Goal: Information Seeking & Learning: Learn about a topic

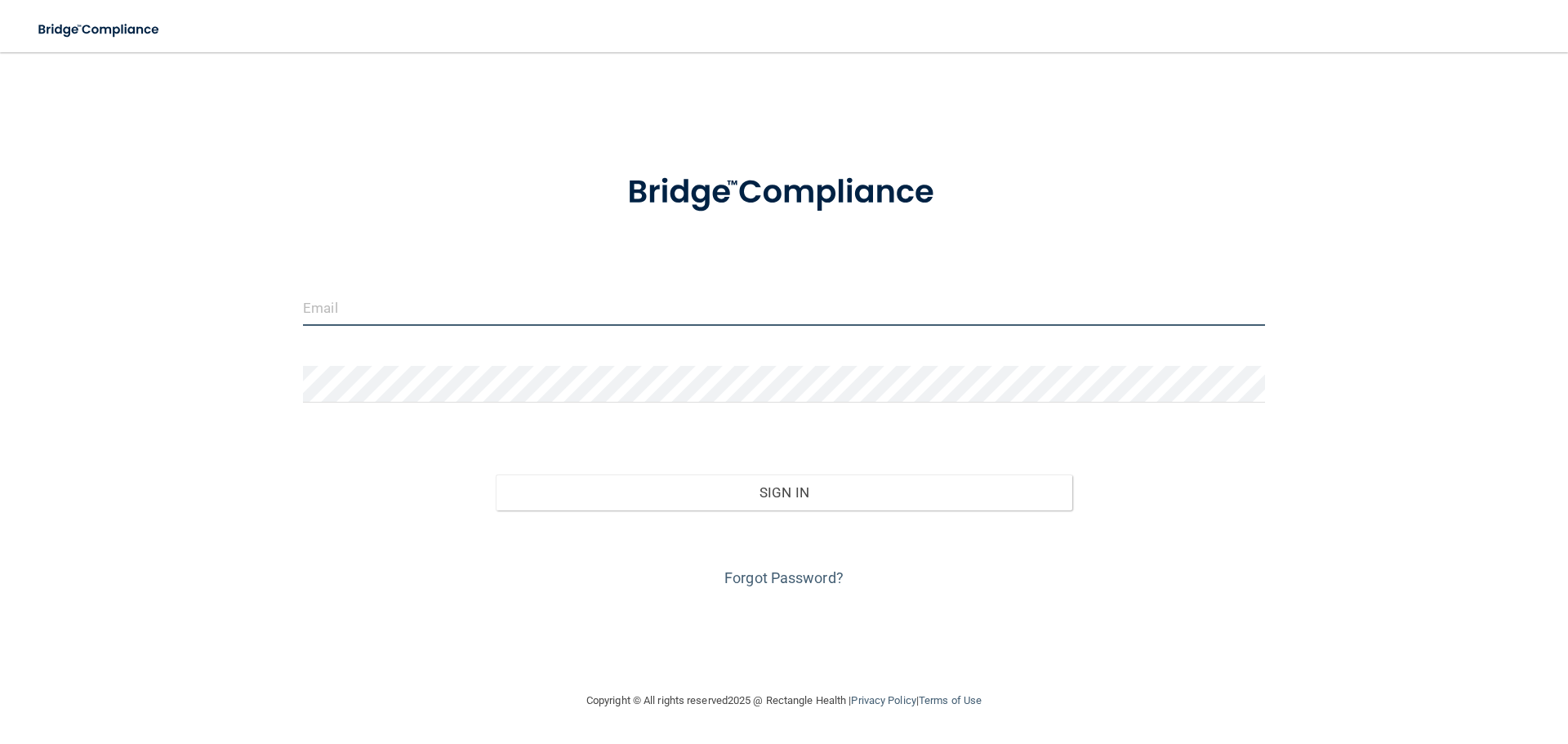
type input "[EMAIL_ADDRESS][DOMAIN_NAME]"
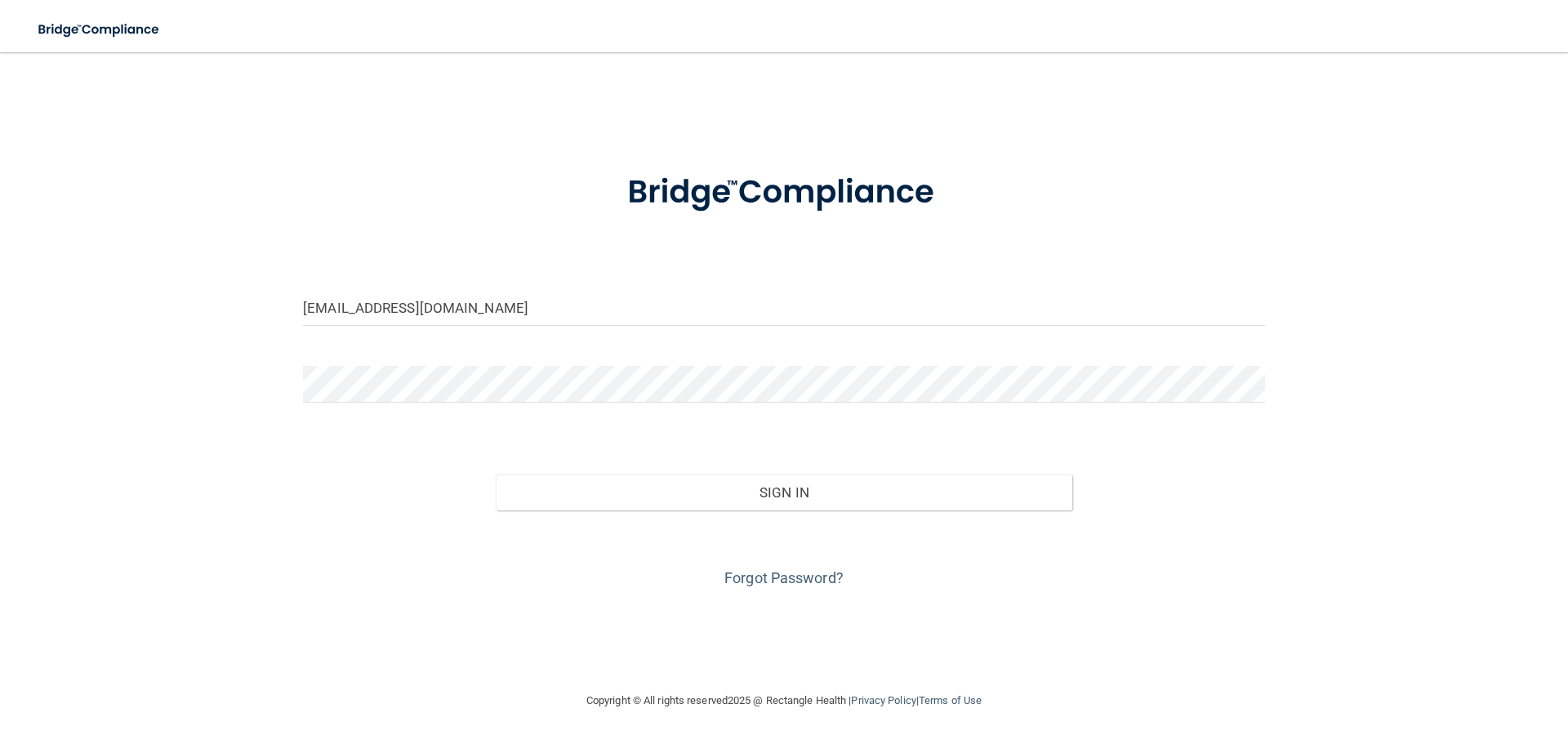
click at [1373, 412] on div "sglassen@rectanglehealth.com Invalid email/password. You don't have permission …" at bounding box center [784, 372] width 1503 height 606
click at [260, 378] on div "sglassen@rectanglehealth.com Invalid email/password. You don't have permission …" at bounding box center [784, 372] width 1503 height 606
click at [496, 474] on button "Sign In" at bounding box center [784, 493] width 578 height 36
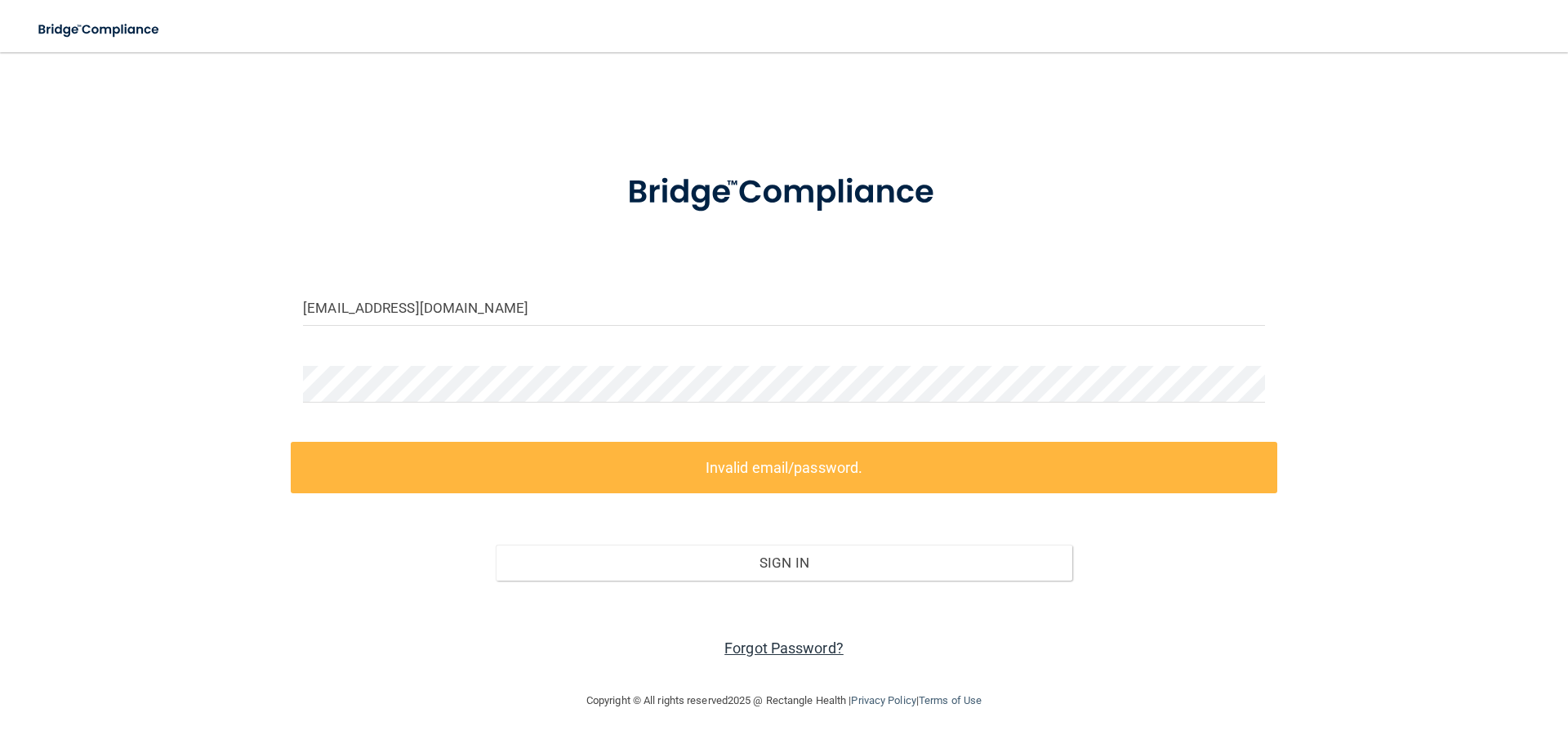
click at [762, 656] on link "Forgot Password?" at bounding box center [784, 648] width 119 height 17
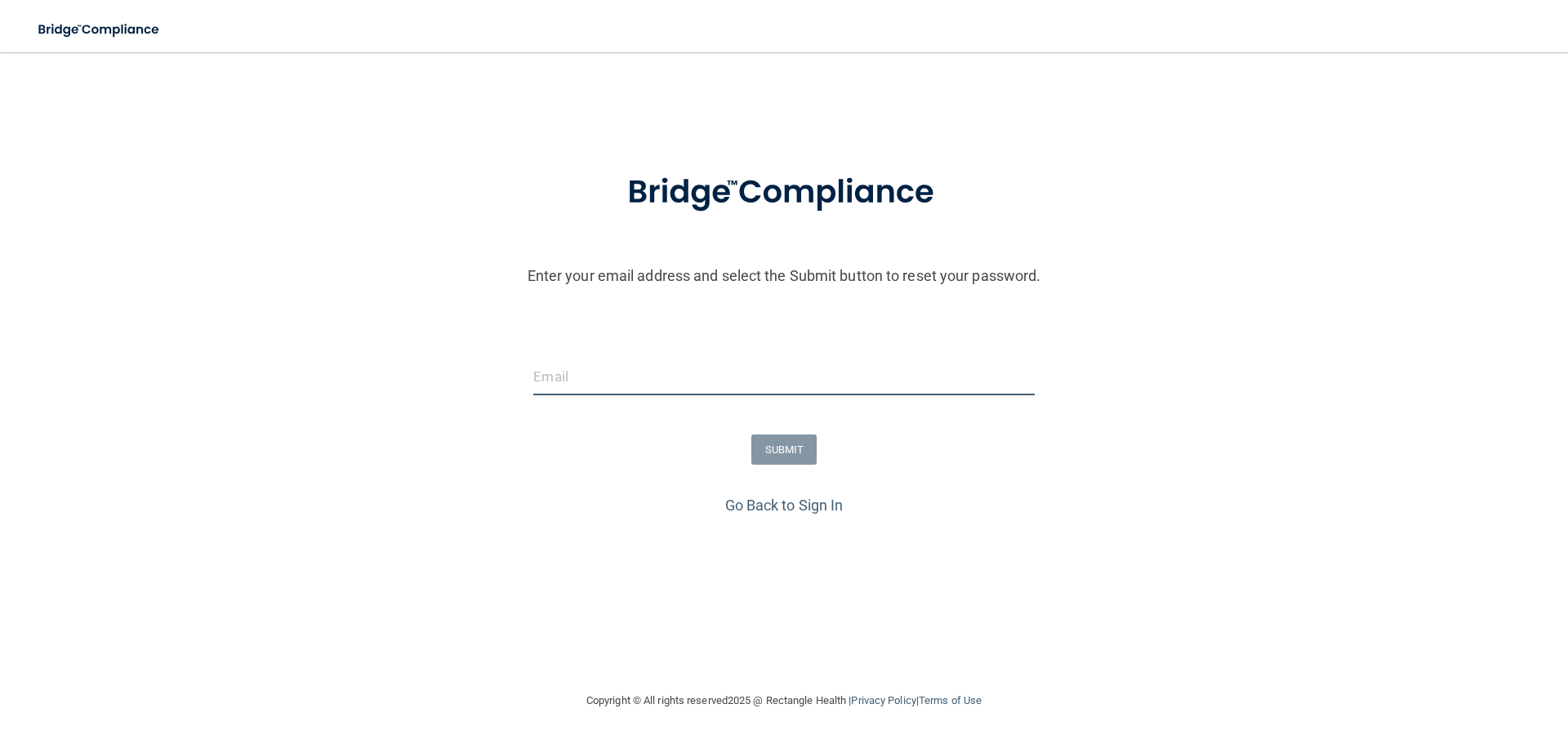
click at [655, 368] on input "email" at bounding box center [784, 376] width 500 height 37
type input "[EMAIL_ADDRESS][DOMAIN_NAME]"
click at [778, 445] on button "SUBMIT" at bounding box center [784, 450] width 66 height 30
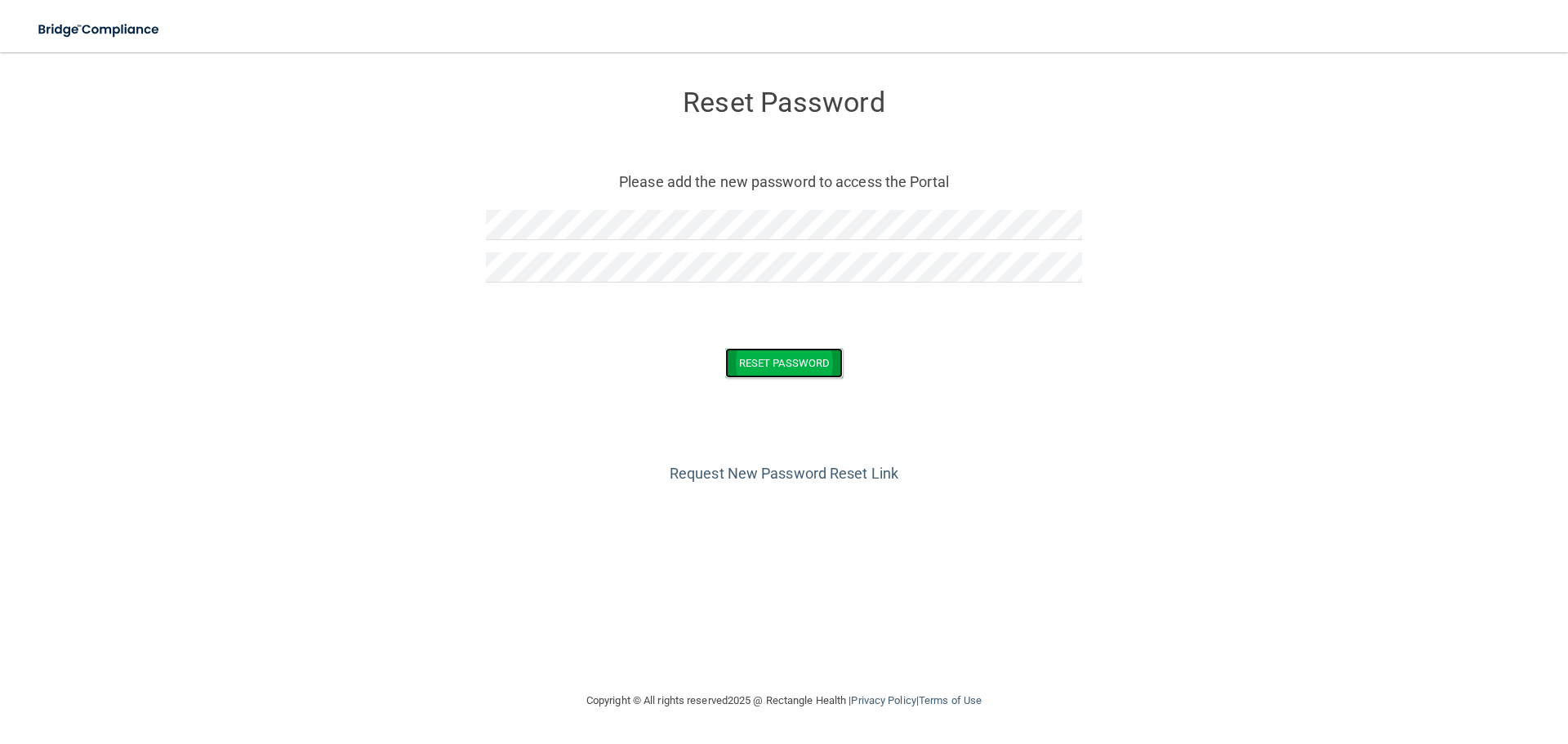
click at [830, 368] on button "Reset Password" at bounding box center [784, 363] width 117 height 30
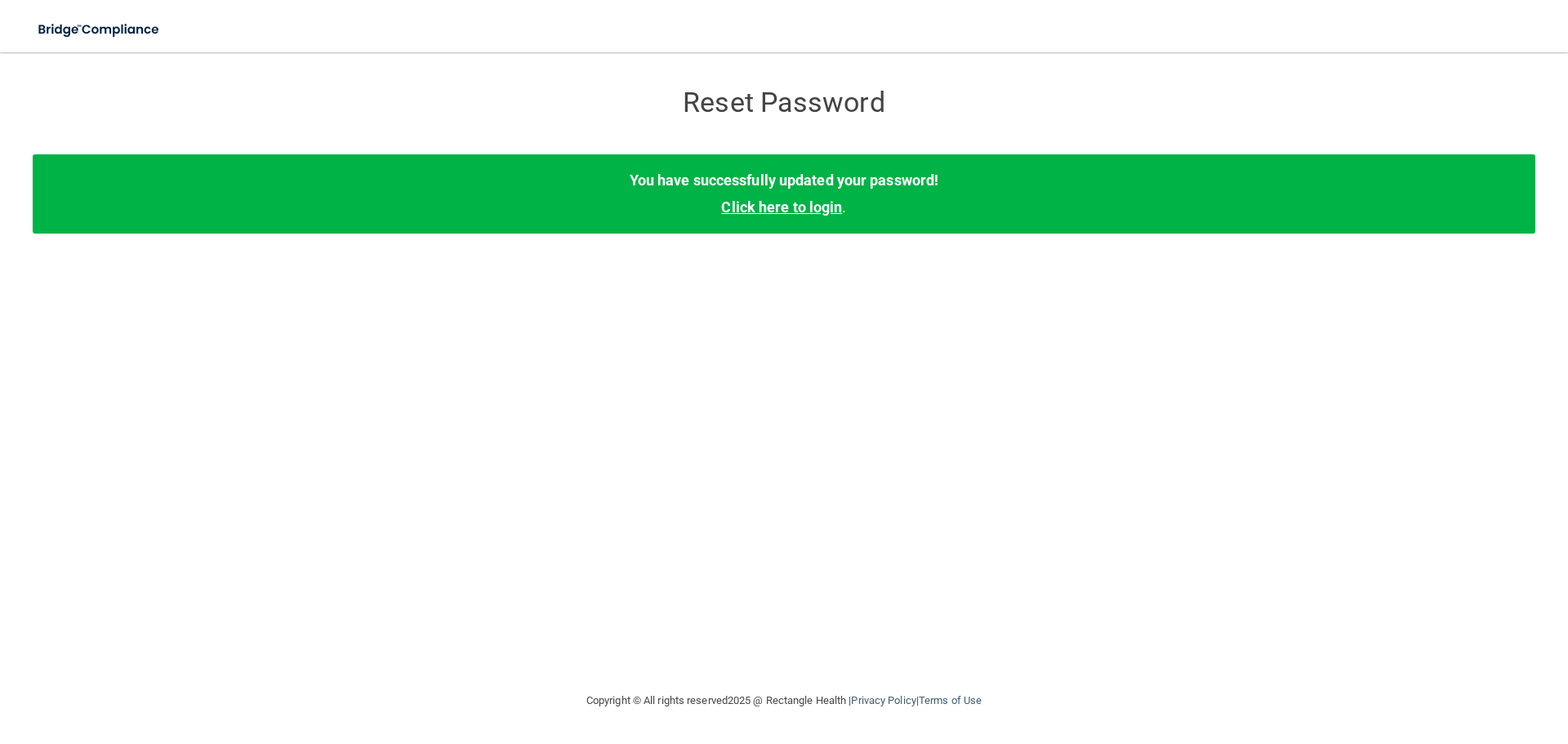
click at [812, 213] on link "Click here to login" at bounding box center [782, 207] width 121 height 17
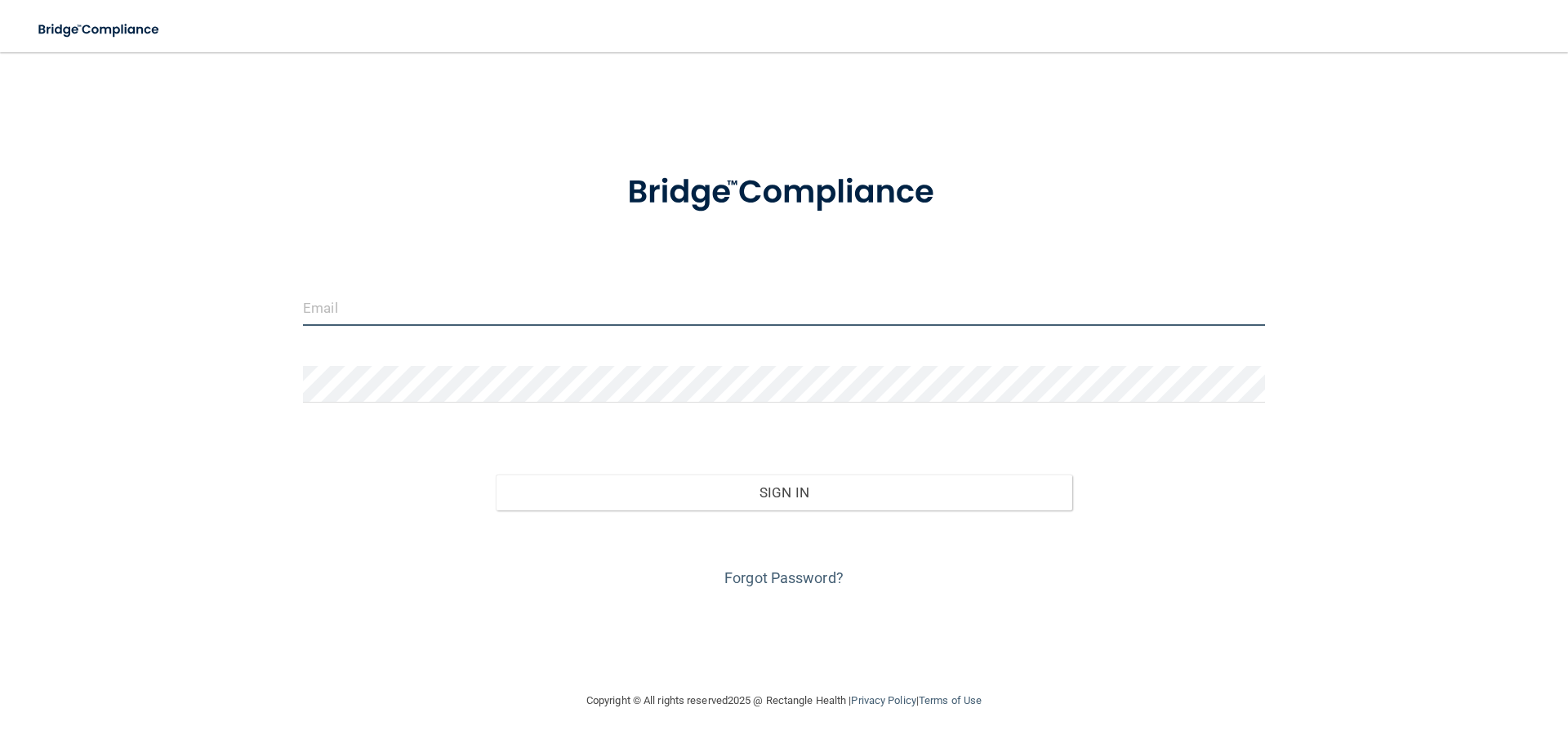
type input "[EMAIL_ADDRESS][DOMAIN_NAME]"
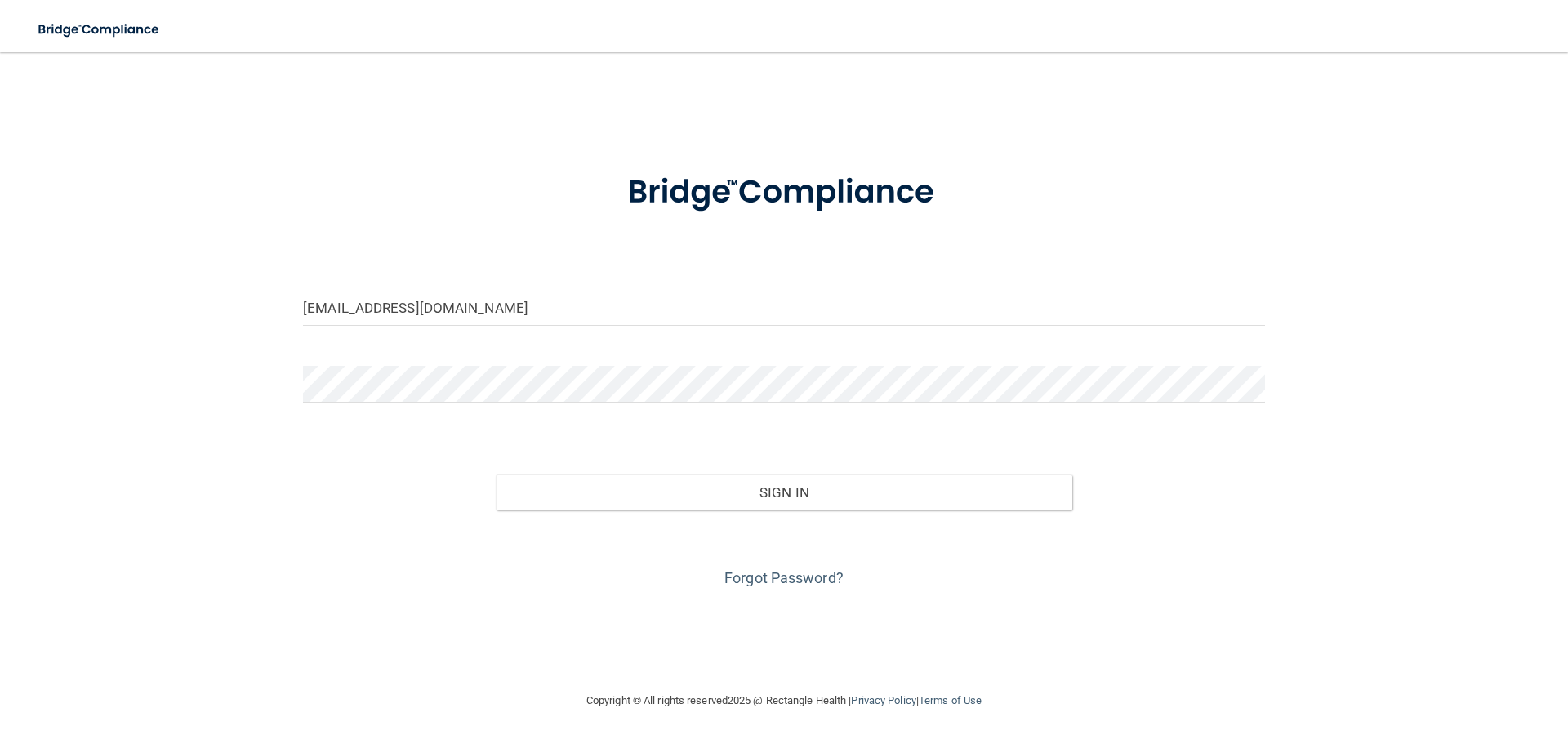
click at [494, 408] on div at bounding box center [784, 390] width 987 height 49
click at [204, 382] on div "sglassen@rectanglehealth.com Invalid email/password. You don't have permission …" at bounding box center [784, 372] width 1503 height 606
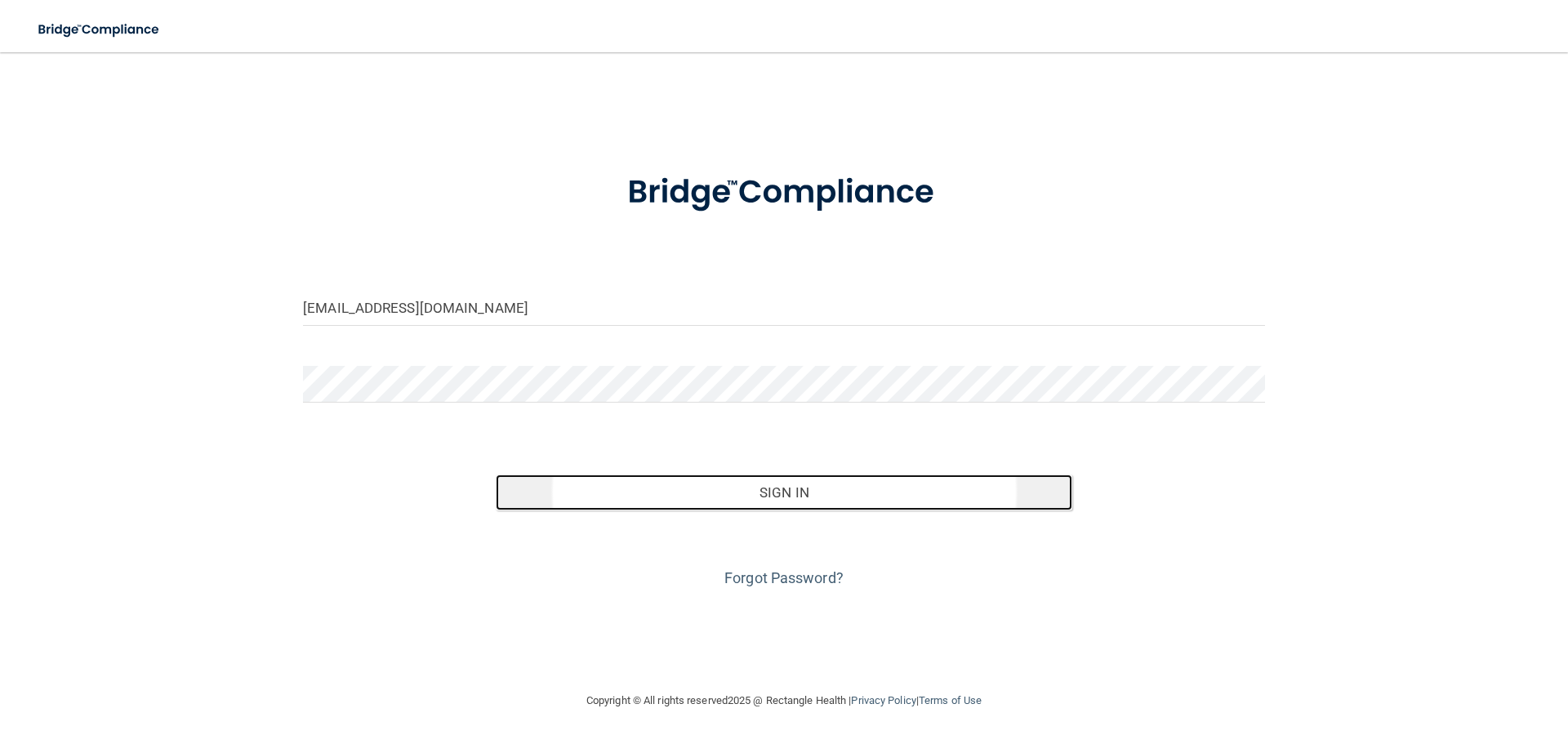
click at [932, 500] on button "Sign In" at bounding box center [784, 493] width 578 height 36
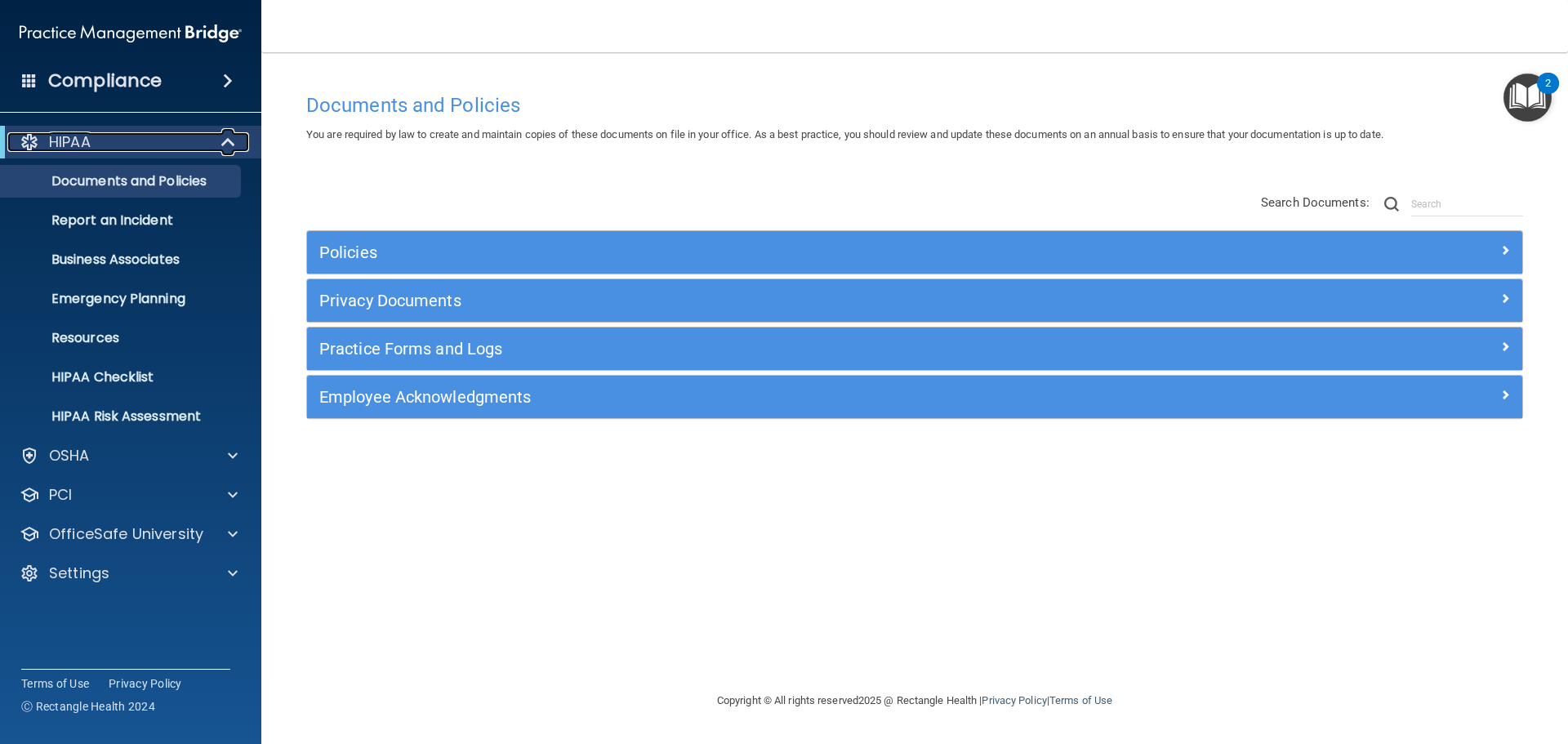
click at [146, 144] on div "HIPAA" at bounding box center [109, 142] width 202 height 20
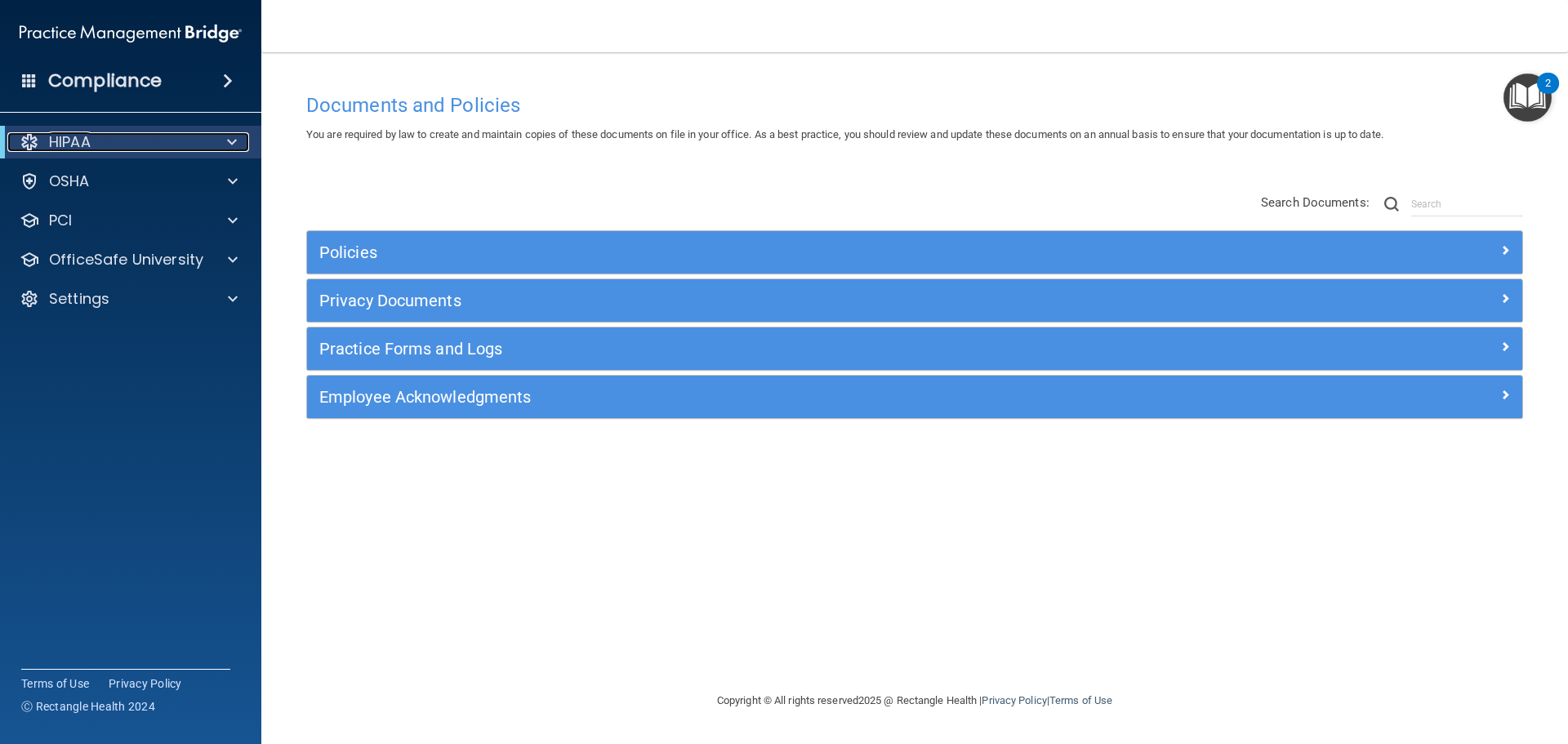
click at [111, 139] on div "HIPAA" at bounding box center [109, 142] width 202 height 20
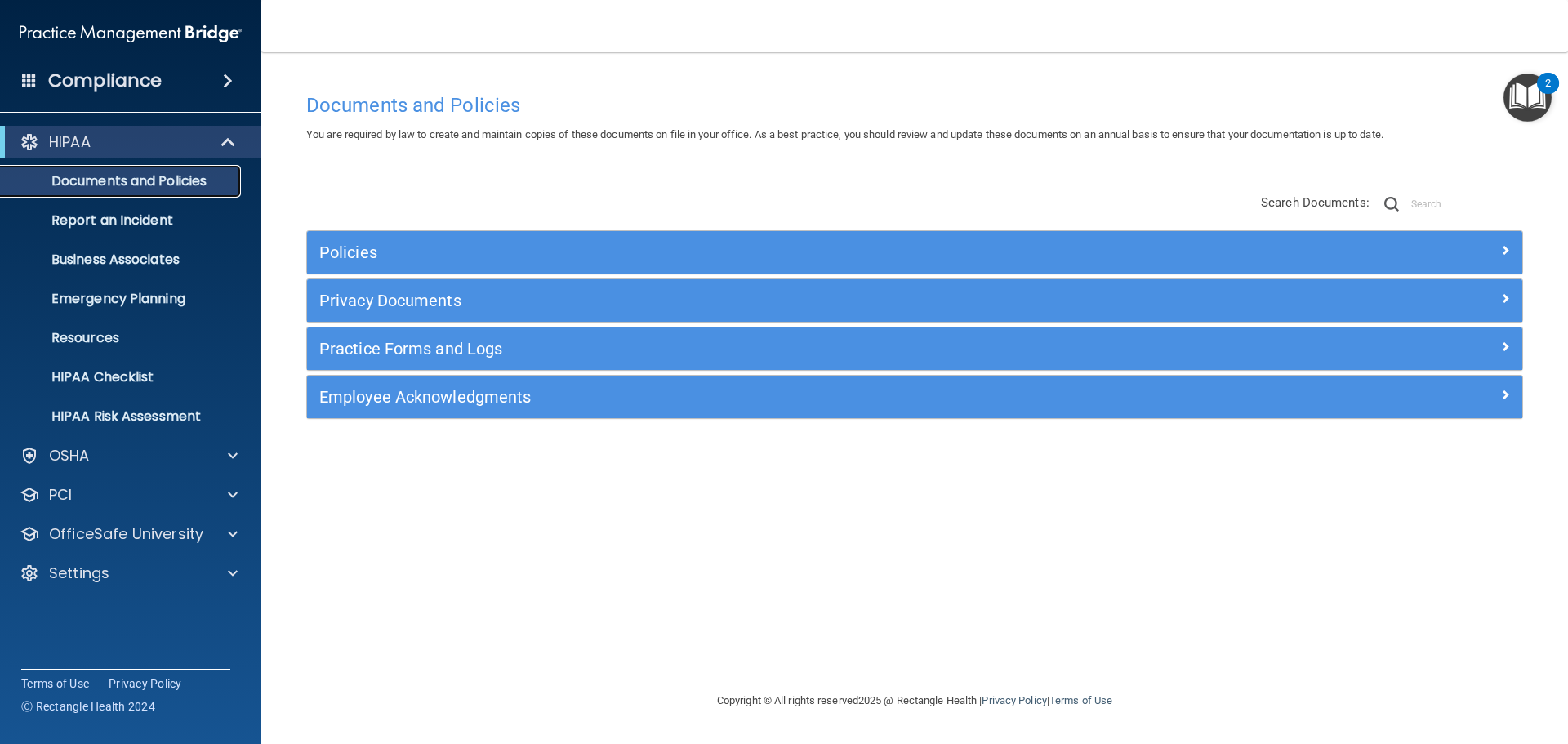
click at [109, 183] on p "Documents and Policies" at bounding box center [122, 181] width 223 height 16
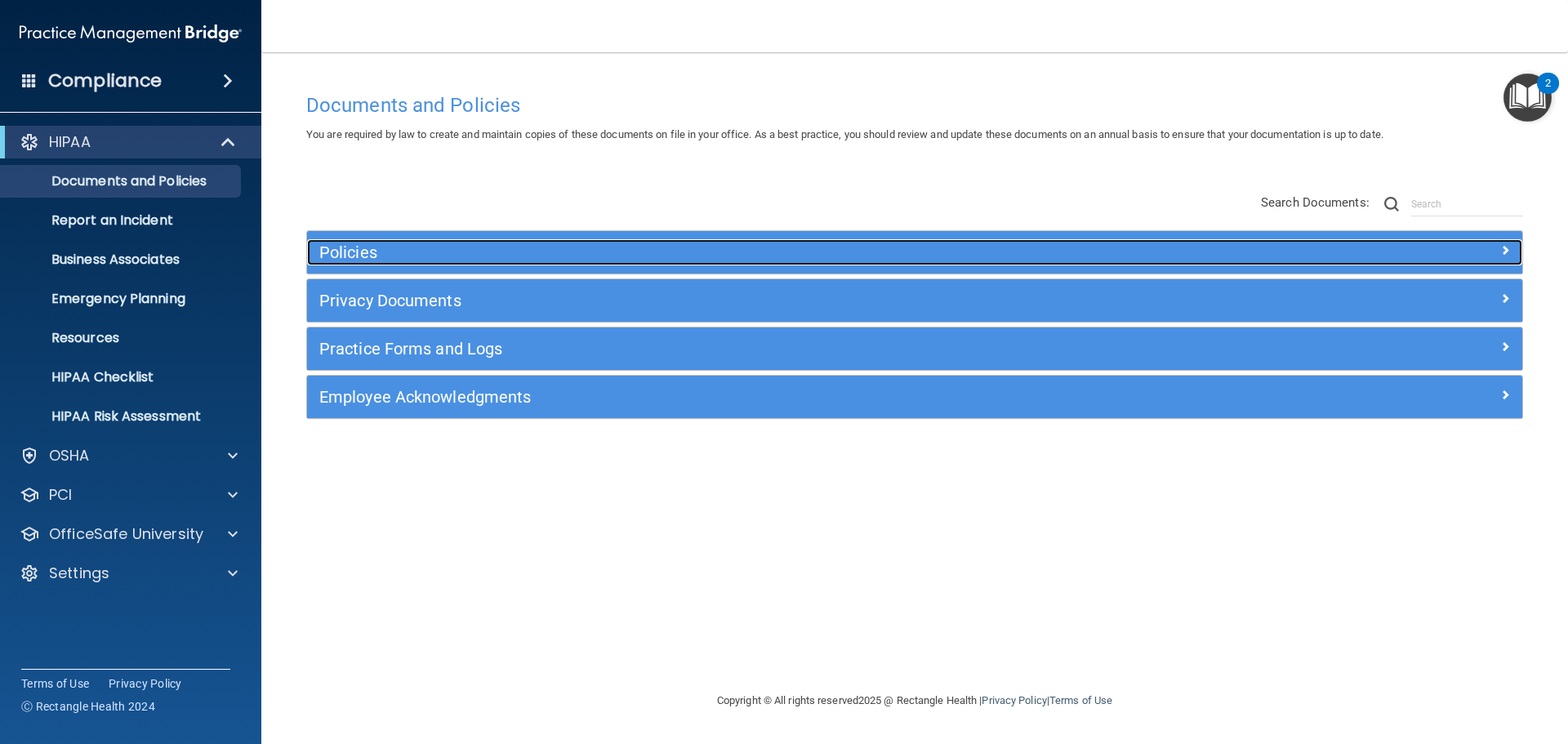
click at [414, 239] on div "Policies" at bounding box center [763, 251] width 911 height 26
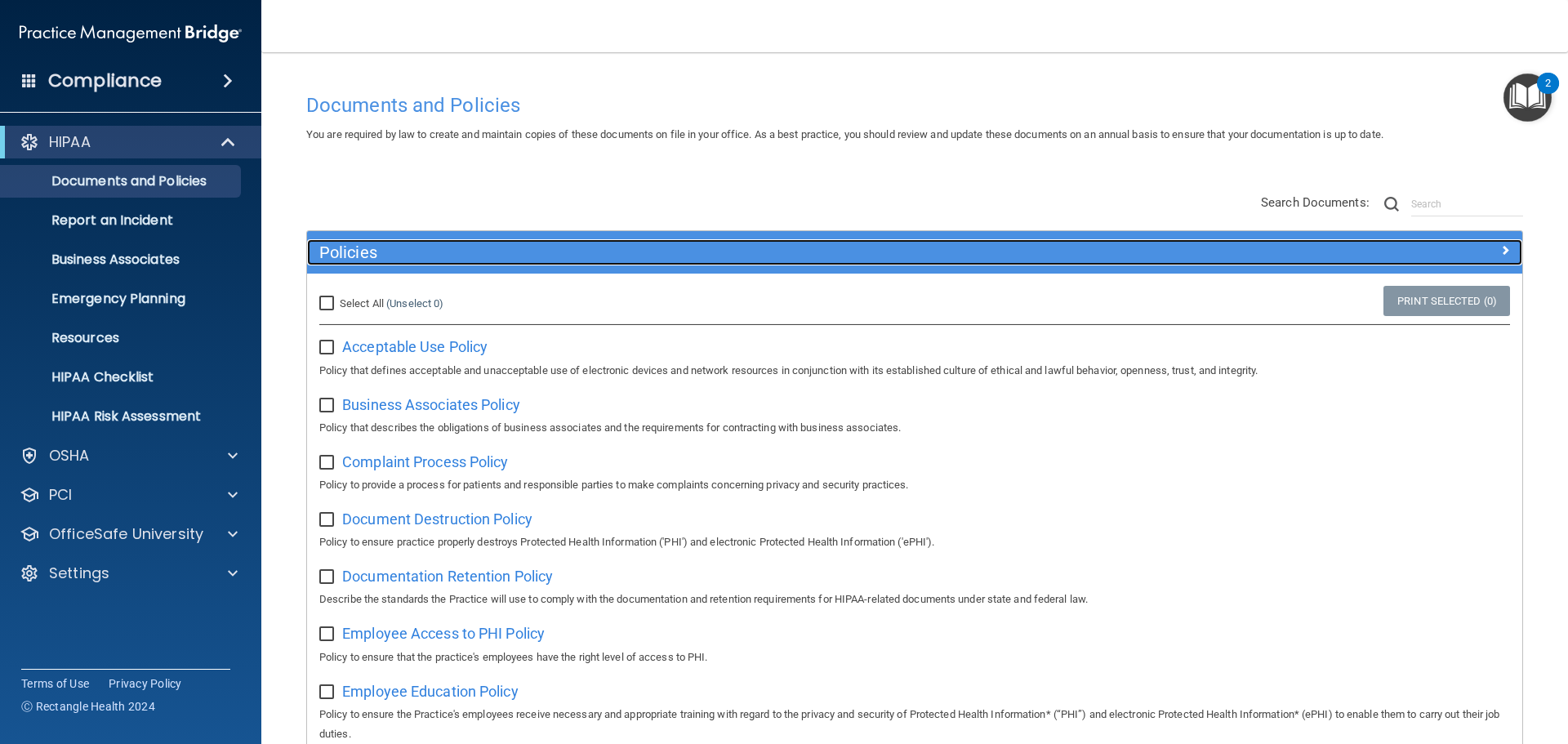
scroll to position [82, 0]
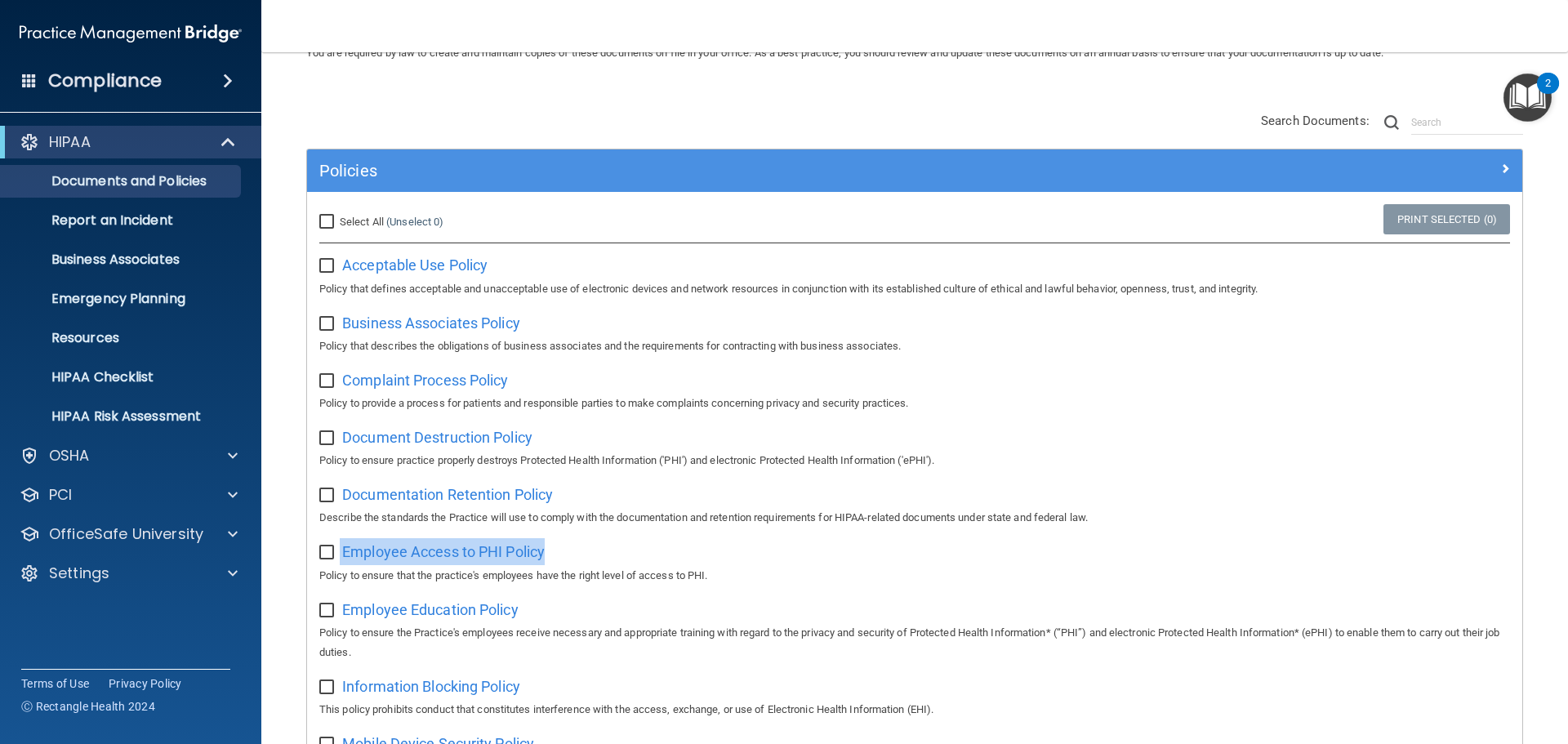
drag, startPoint x: 591, startPoint y: 562, endPoint x: 336, endPoint y: 556, distance: 255.1
click at [336, 556] on div "Employee Access to PHI Policy Policy to ensure that the practice's employees ha…" at bounding box center [914, 561] width 1191 height 47
click at [574, 561] on div "Employee Access to PHI Policy Policy to ensure that the practice's employees ha…" at bounding box center [914, 561] width 1191 height 47
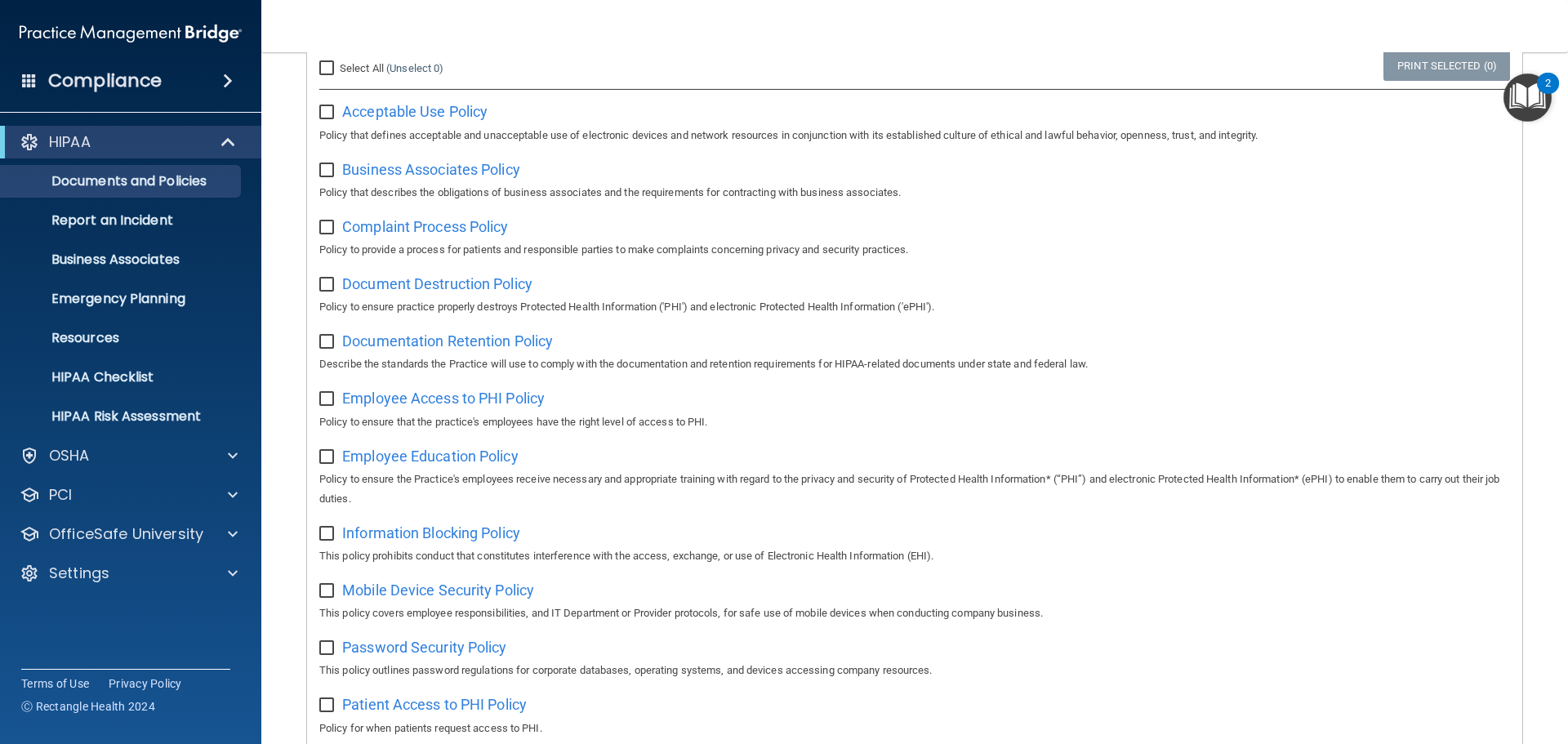
scroll to position [245, 0]
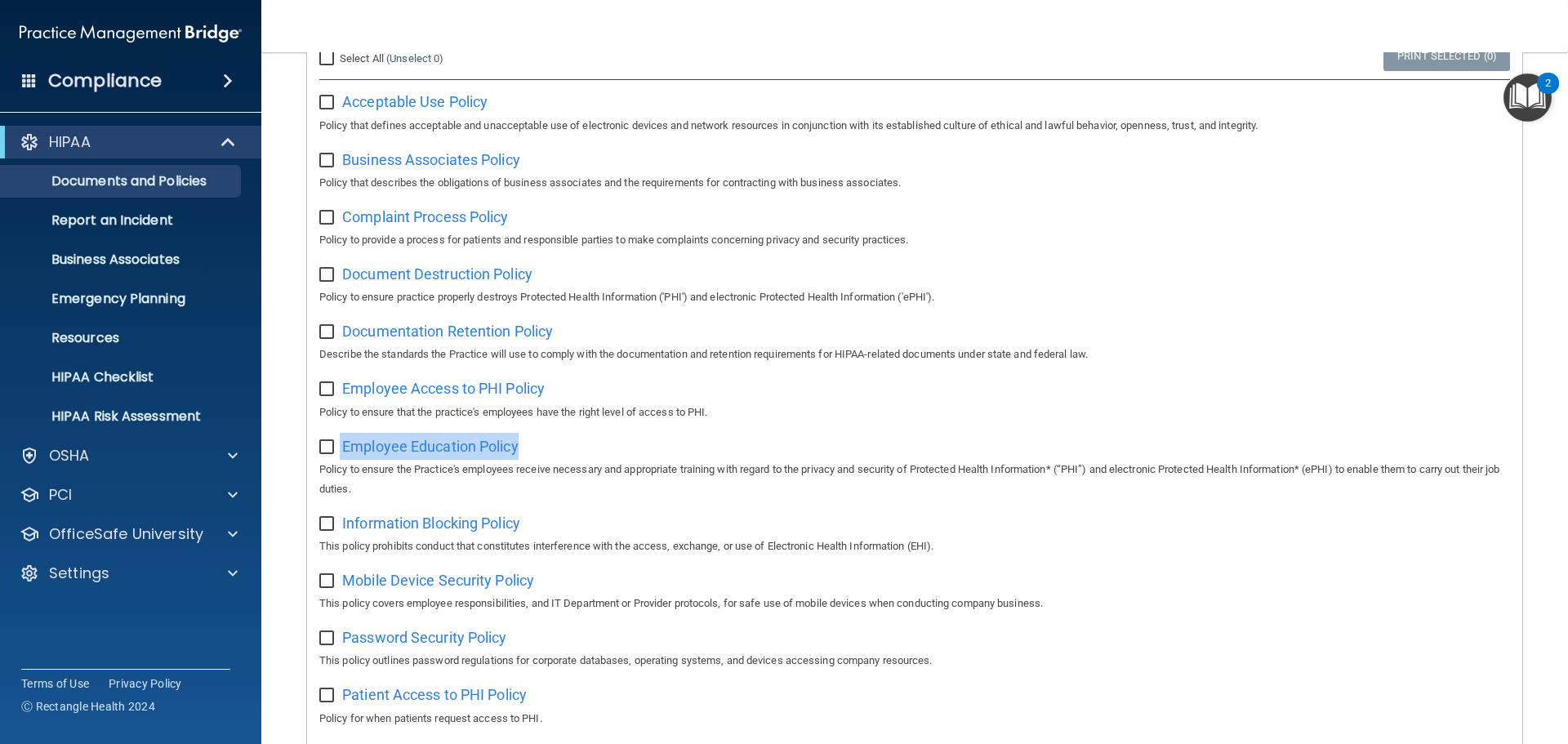
drag, startPoint x: 548, startPoint y: 451, endPoint x: 328, endPoint y: 451, distance: 220.0
click at [328, 451] on div "Employee Education Policy Policy to ensure the Practice's employees receive nec…" at bounding box center [914, 465] width 1191 height 66
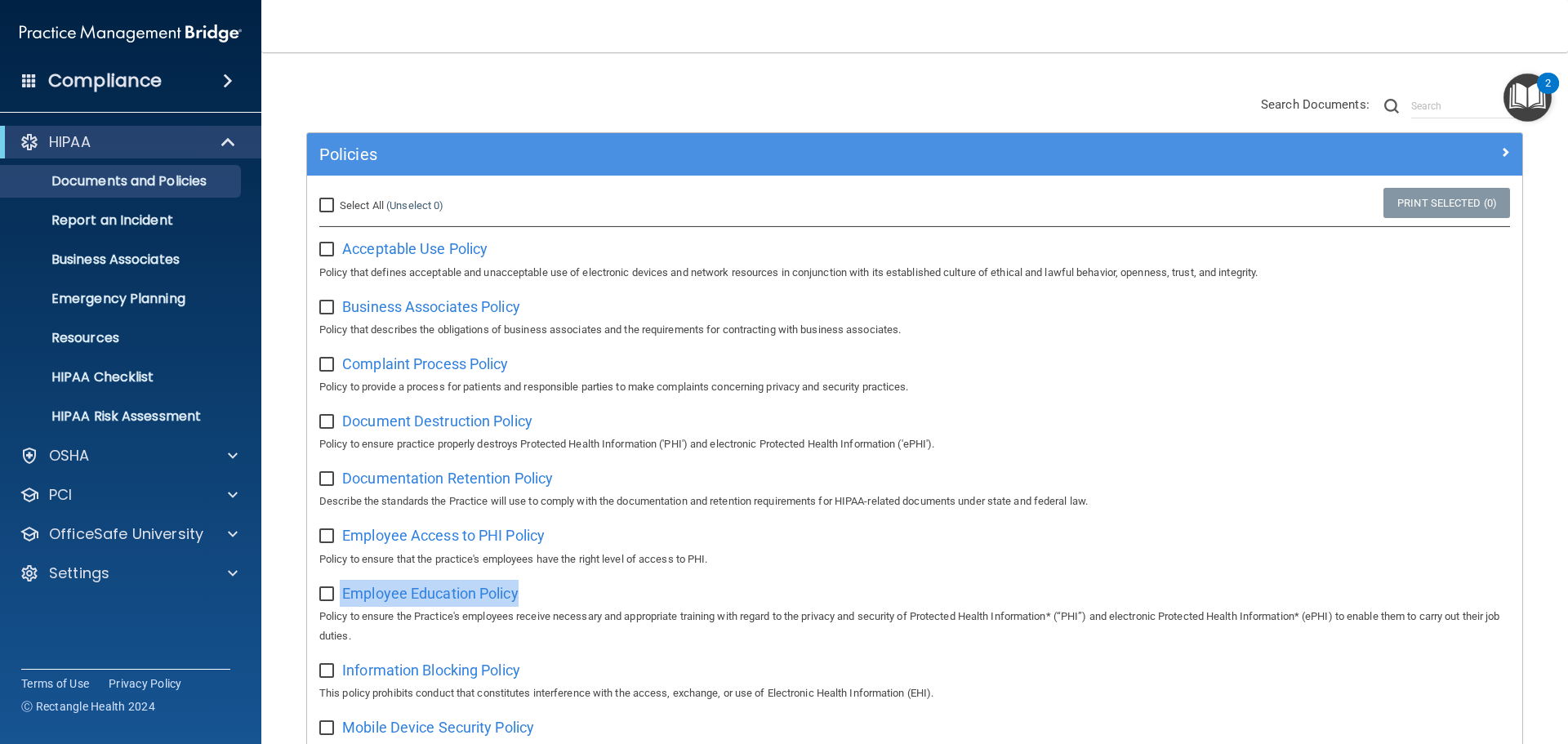
scroll to position [0, 0]
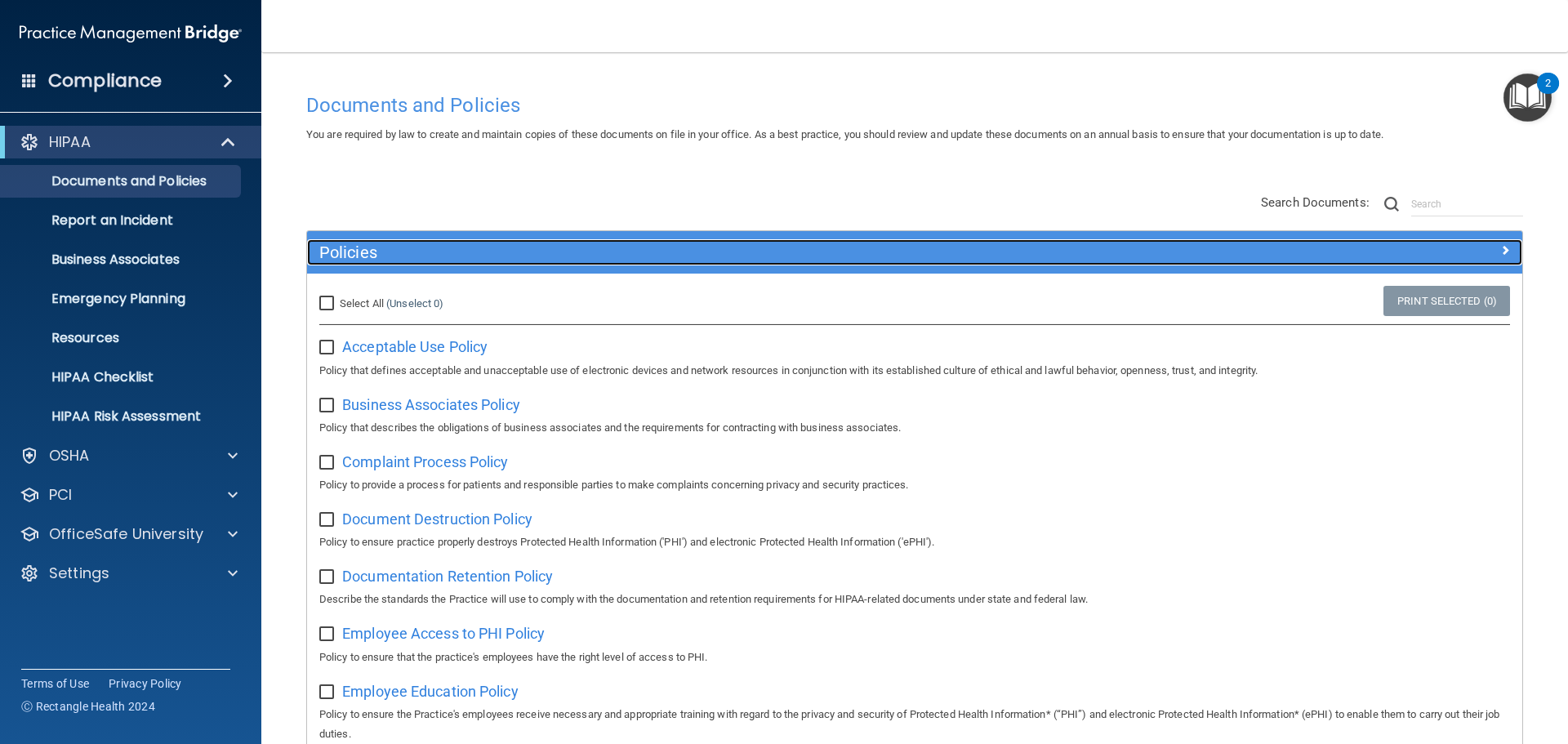
click at [358, 258] on h5 "Policies" at bounding box center [763, 251] width 887 height 18
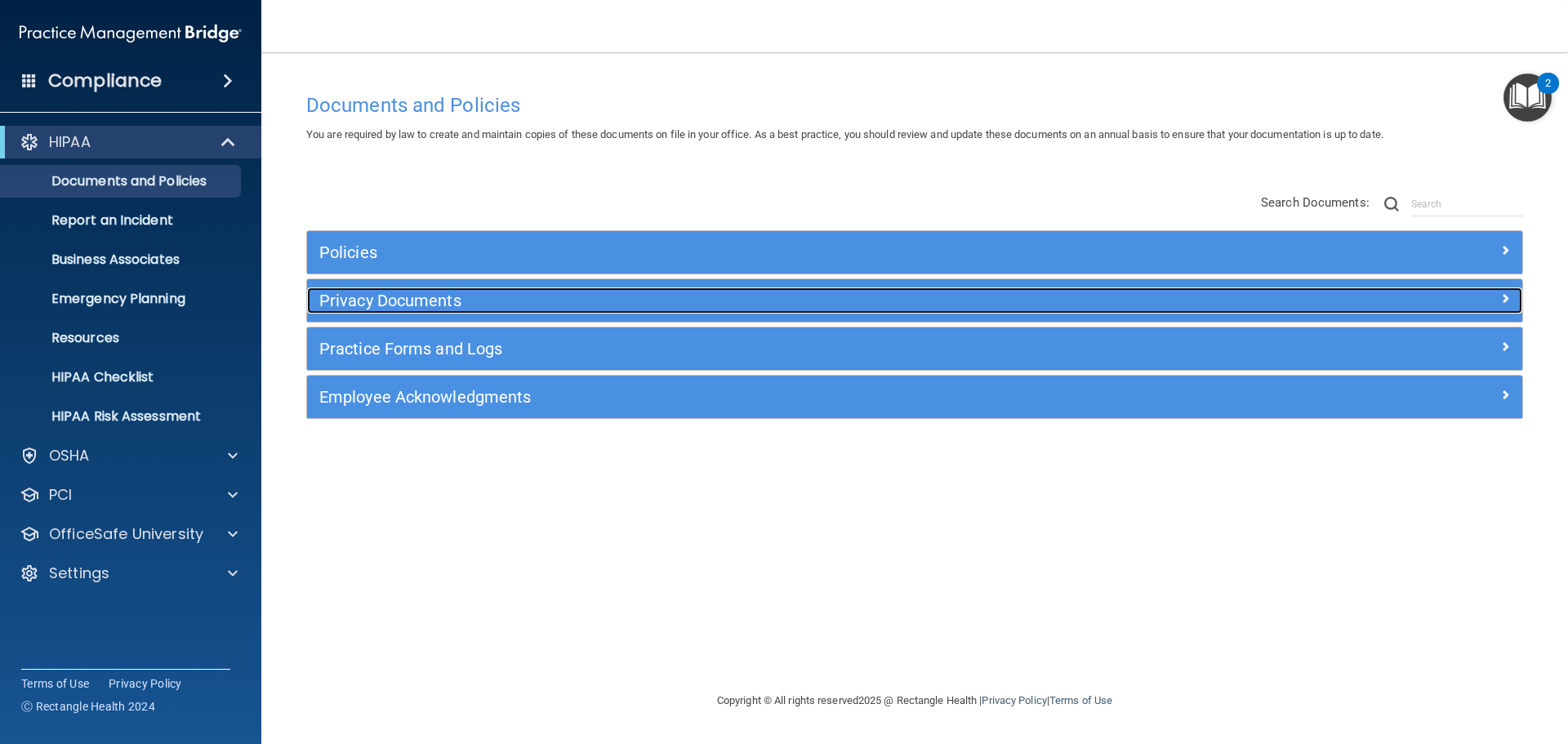
click at [464, 303] on h5 "Privacy Documents" at bounding box center [763, 300] width 887 height 18
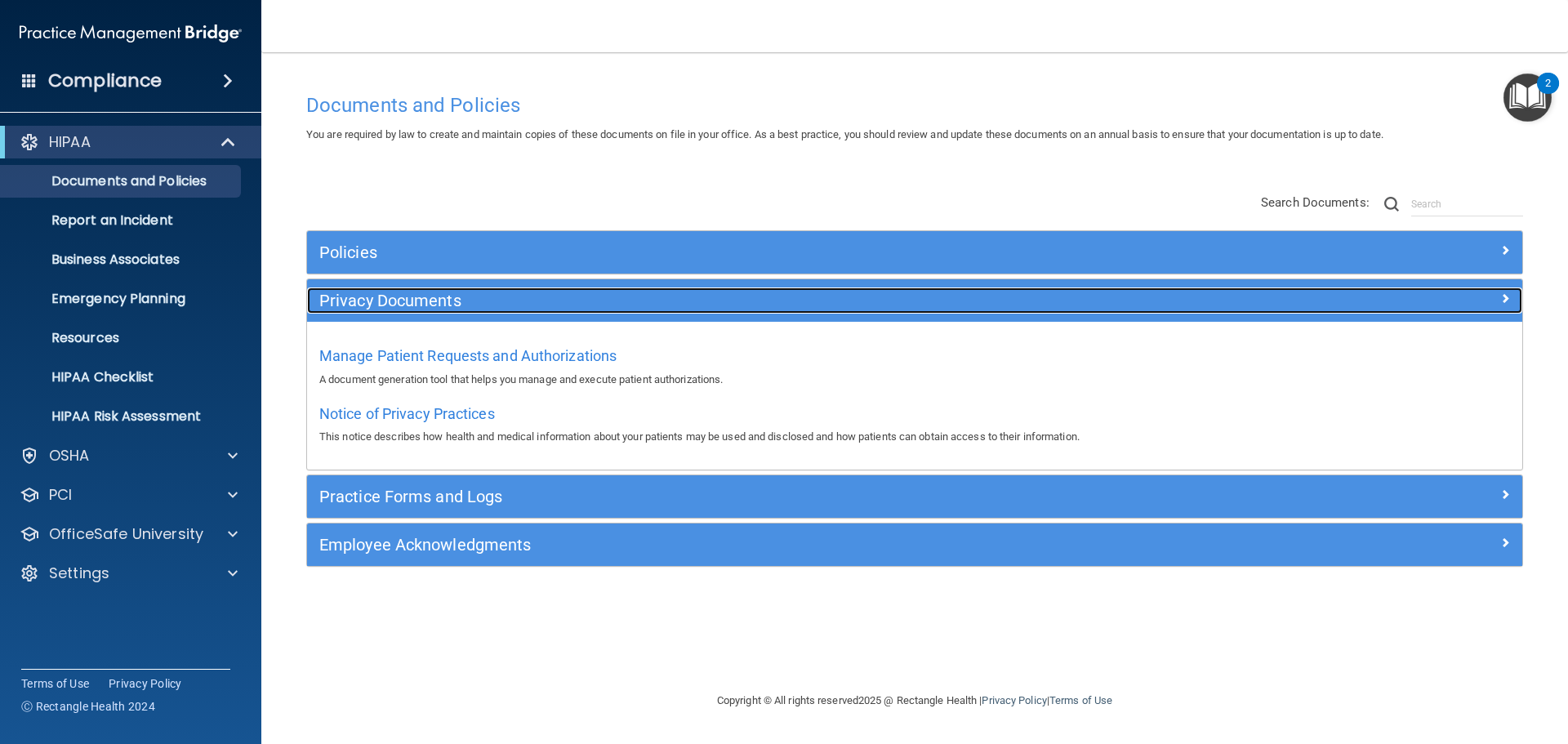
click at [426, 299] on h5 "Privacy Documents" at bounding box center [763, 300] width 887 height 18
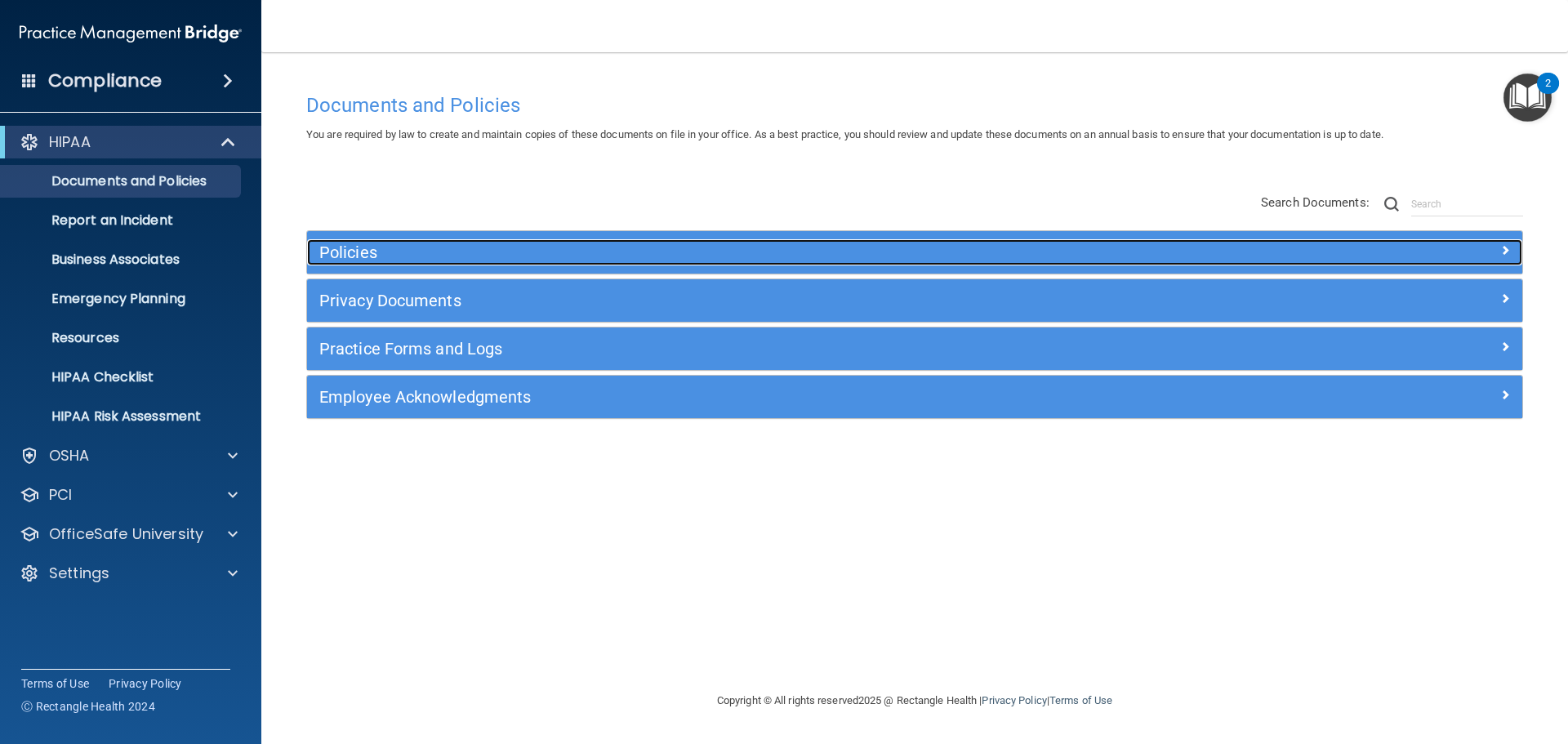
click at [382, 256] on h5 "Policies" at bounding box center [763, 251] width 887 height 18
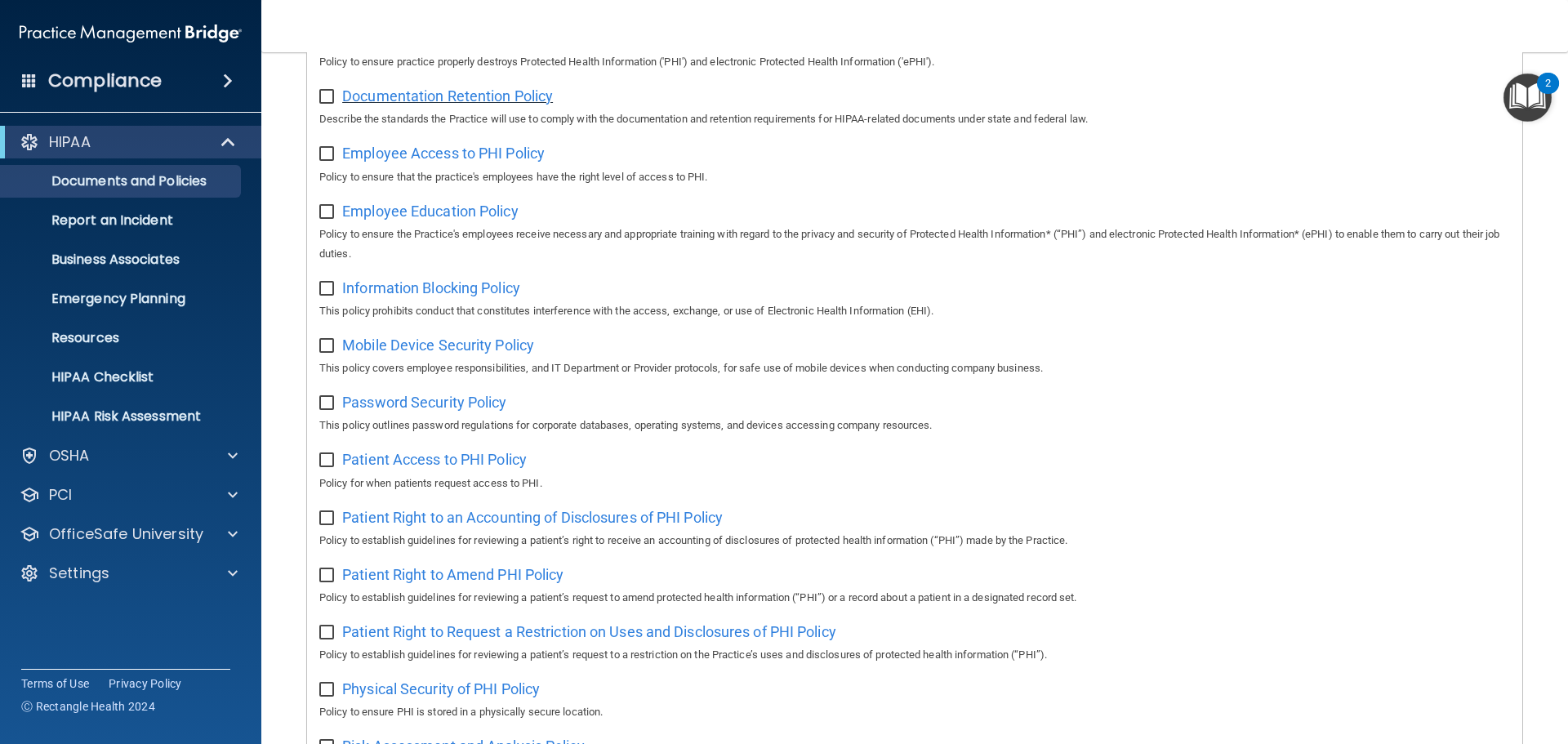
scroll to position [734, 0]
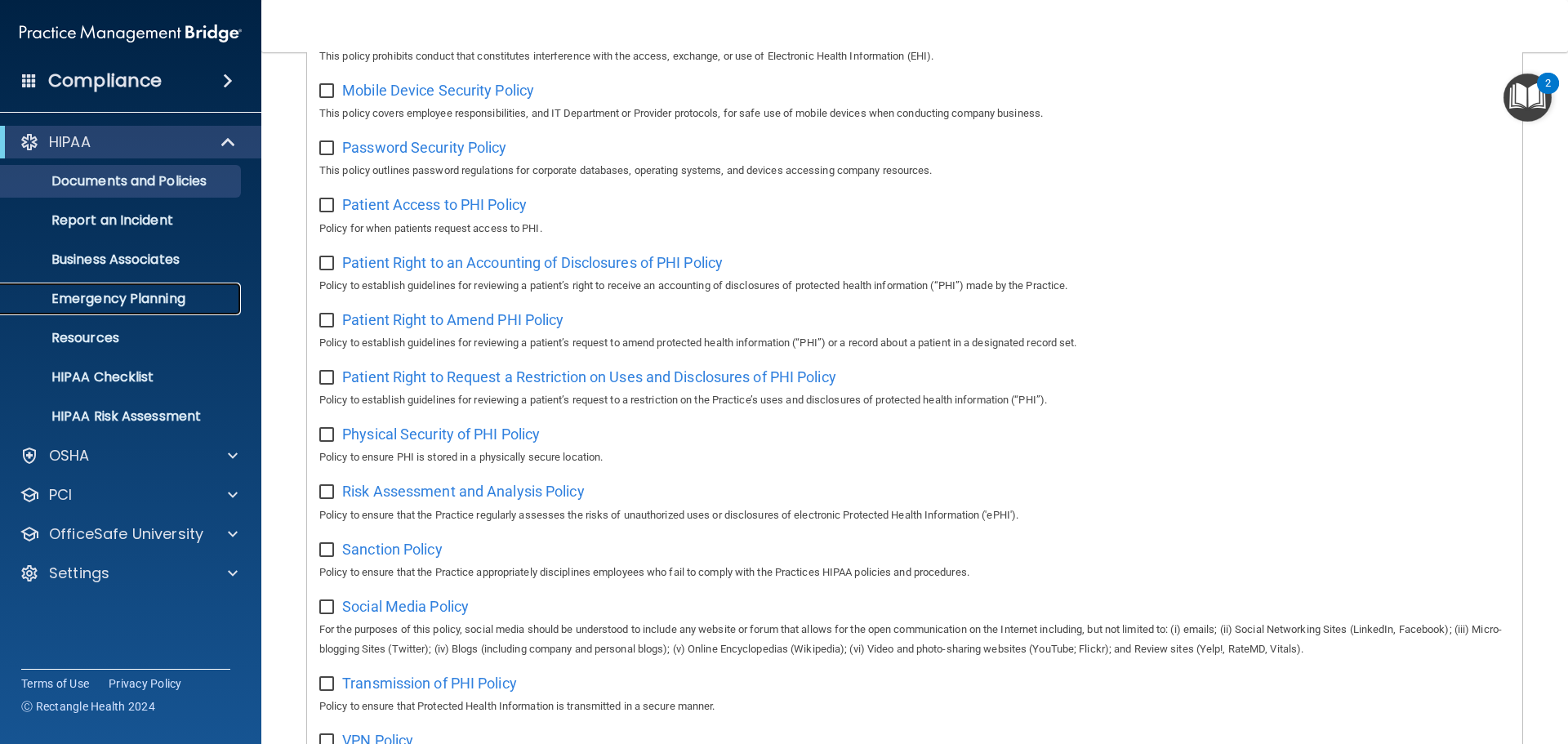
click at [173, 292] on p "Emergency Planning" at bounding box center [122, 298] width 223 height 16
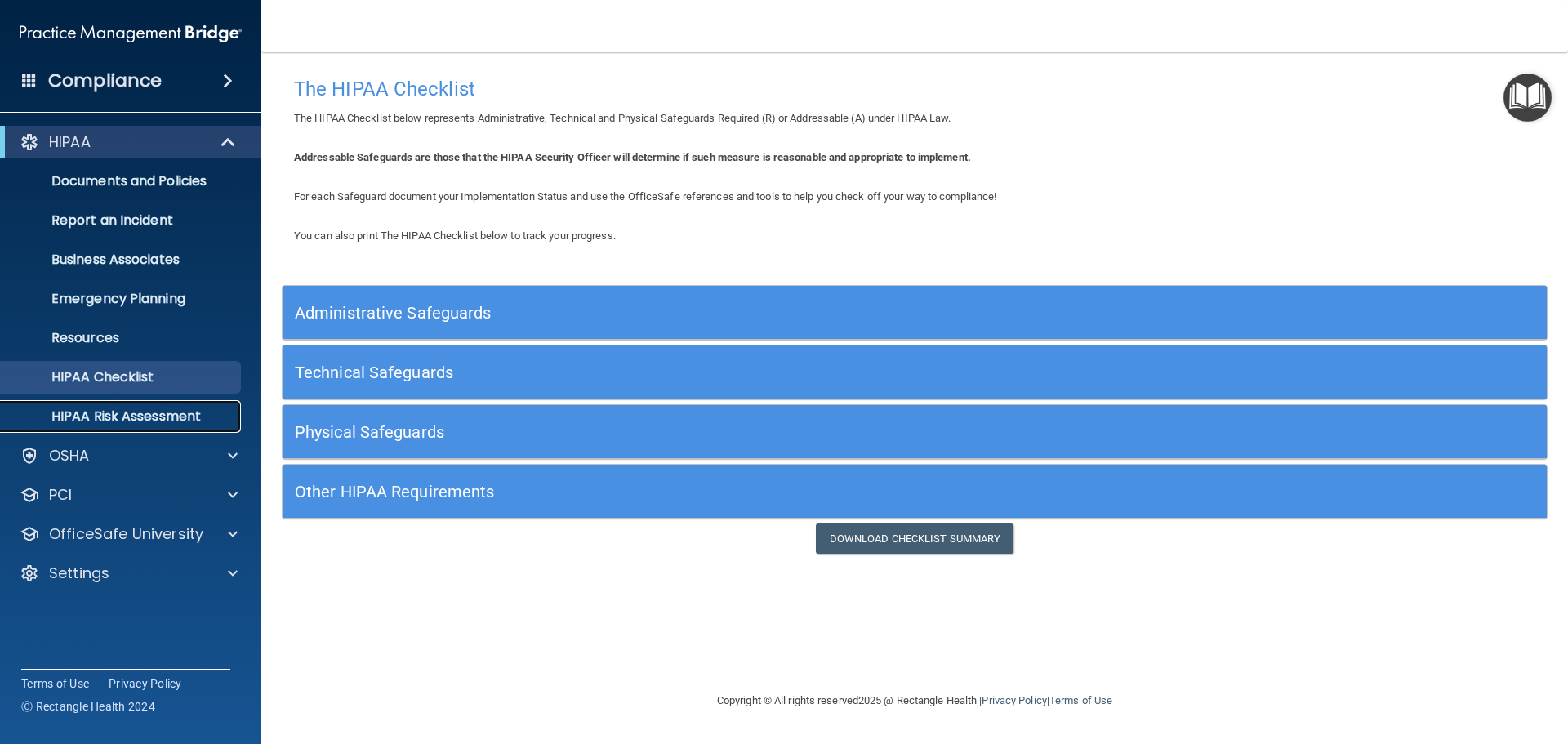
click at [186, 408] on p "HIPAA Risk Assessment" at bounding box center [122, 415] width 223 height 16
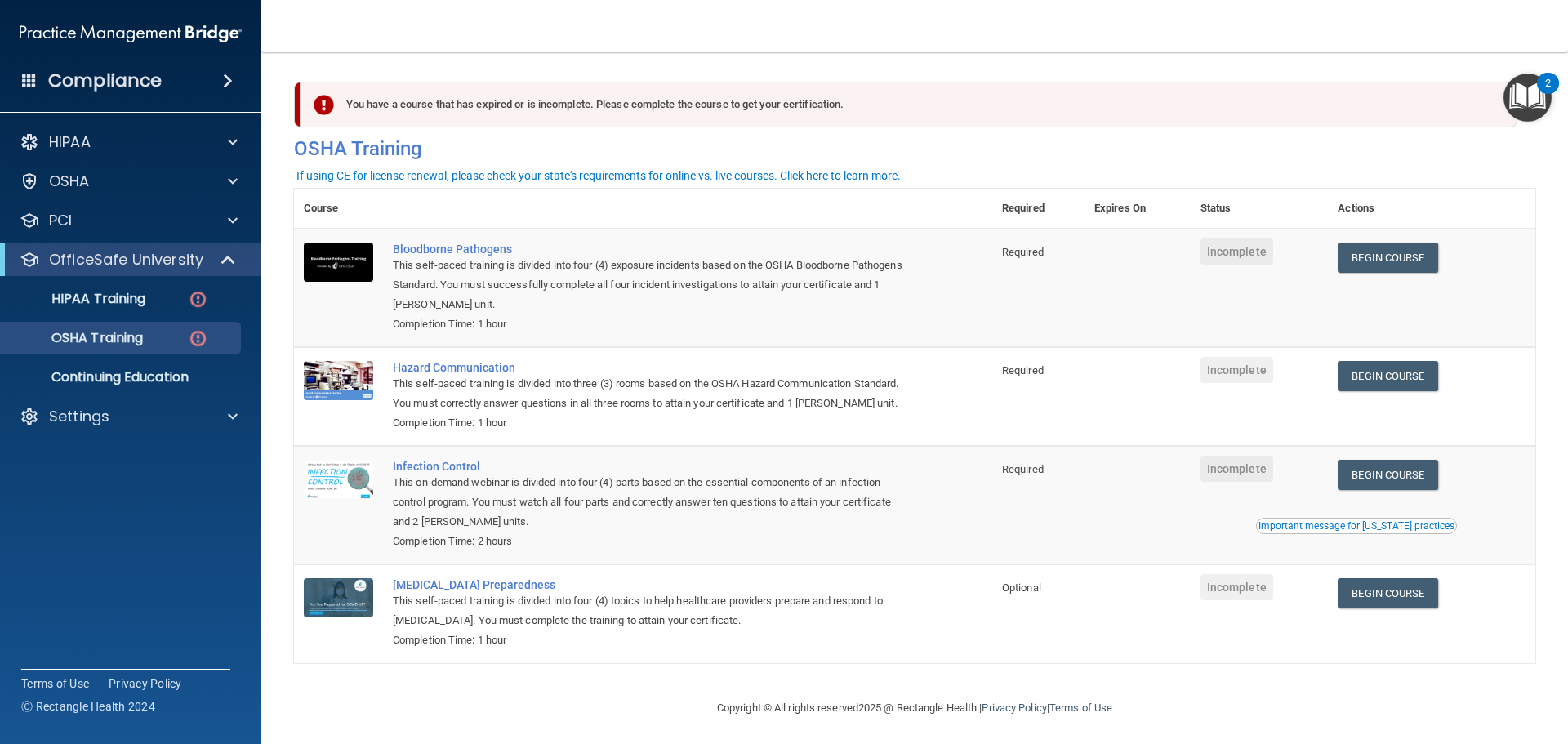
click at [531, 551] on div "Completion Time: 2 hours" at bounding box center [651, 541] width 518 height 20
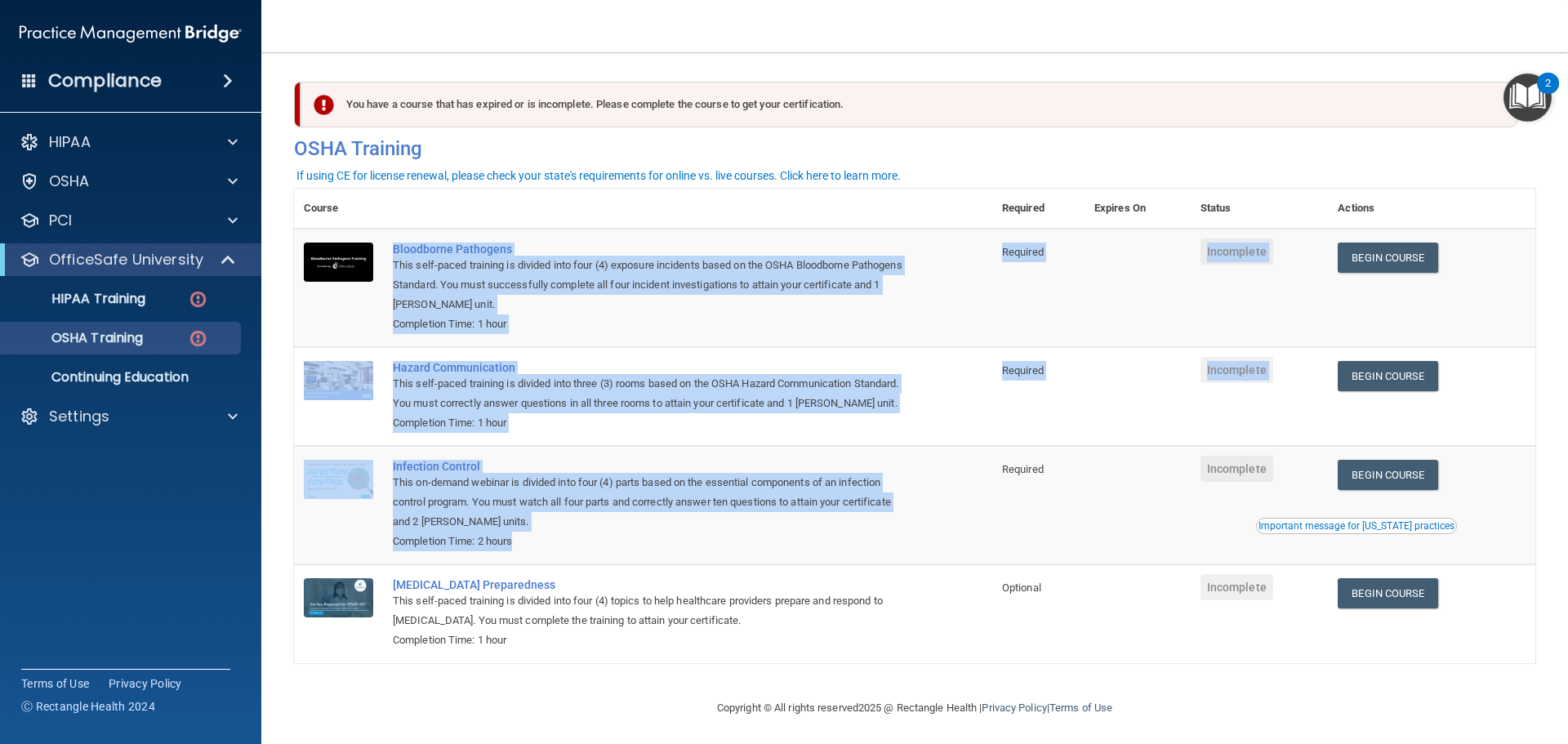
drag, startPoint x: 531, startPoint y: 569, endPoint x: 385, endPoint y: 244, distance: 356.3
click at [385, 244] on tbody "Bloodborne Pathogens This self-paced training is divided into four (4) exposure…" at bounding box center [914, 446] width 1241 height 434
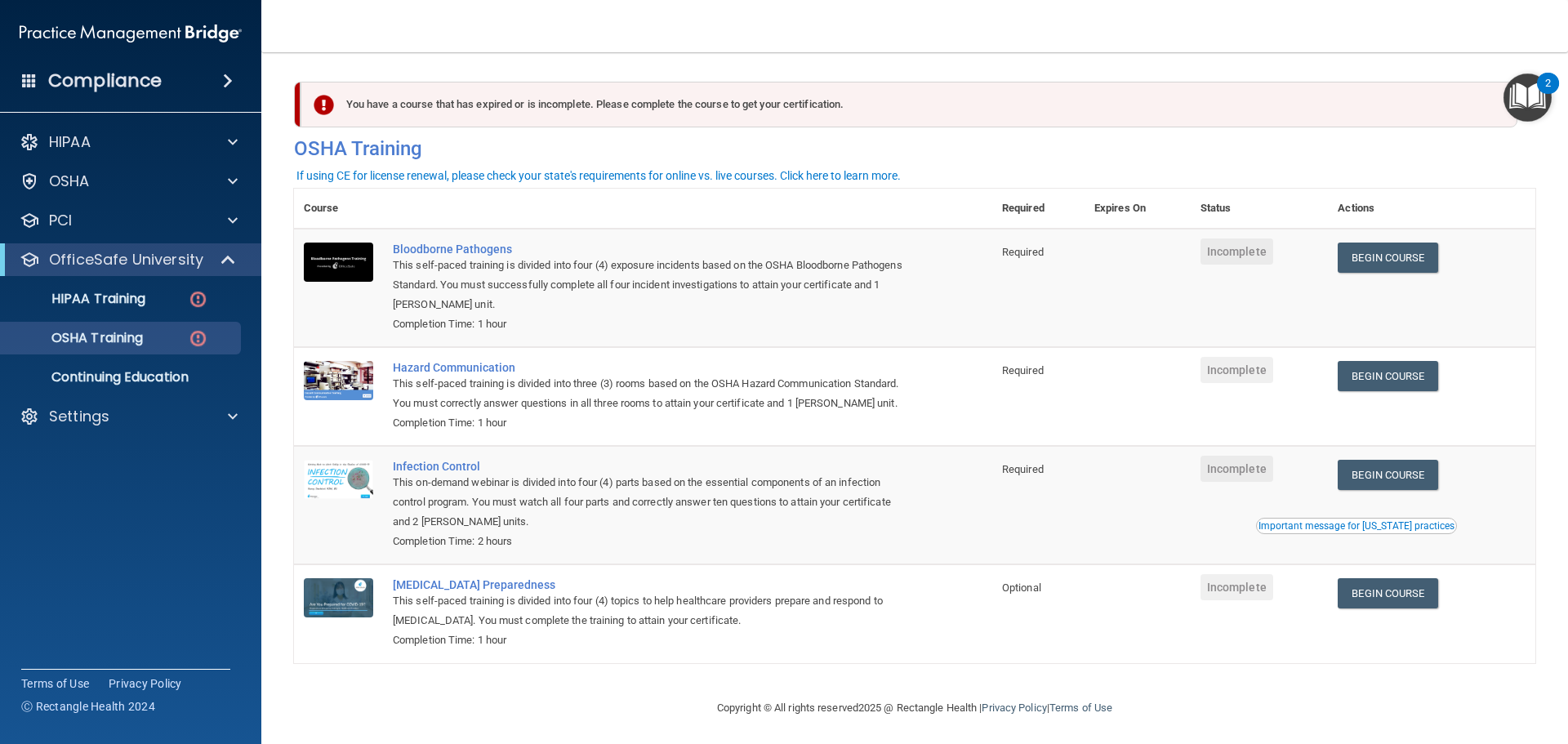
click at [962, 167] on div "You have a course that has expired or is incomplete. Please complete the course…" at bounding box center [915, 126] width 1266 height 88
click at [284, 384] on main "You have a course that has expired or is incomplete. Please complete the course…" at bounding box center [914, 398] width 1307 height 692
click at [148, 298] on div "HIPAA Training" at bounding box center [122, 298] width 223 height 16
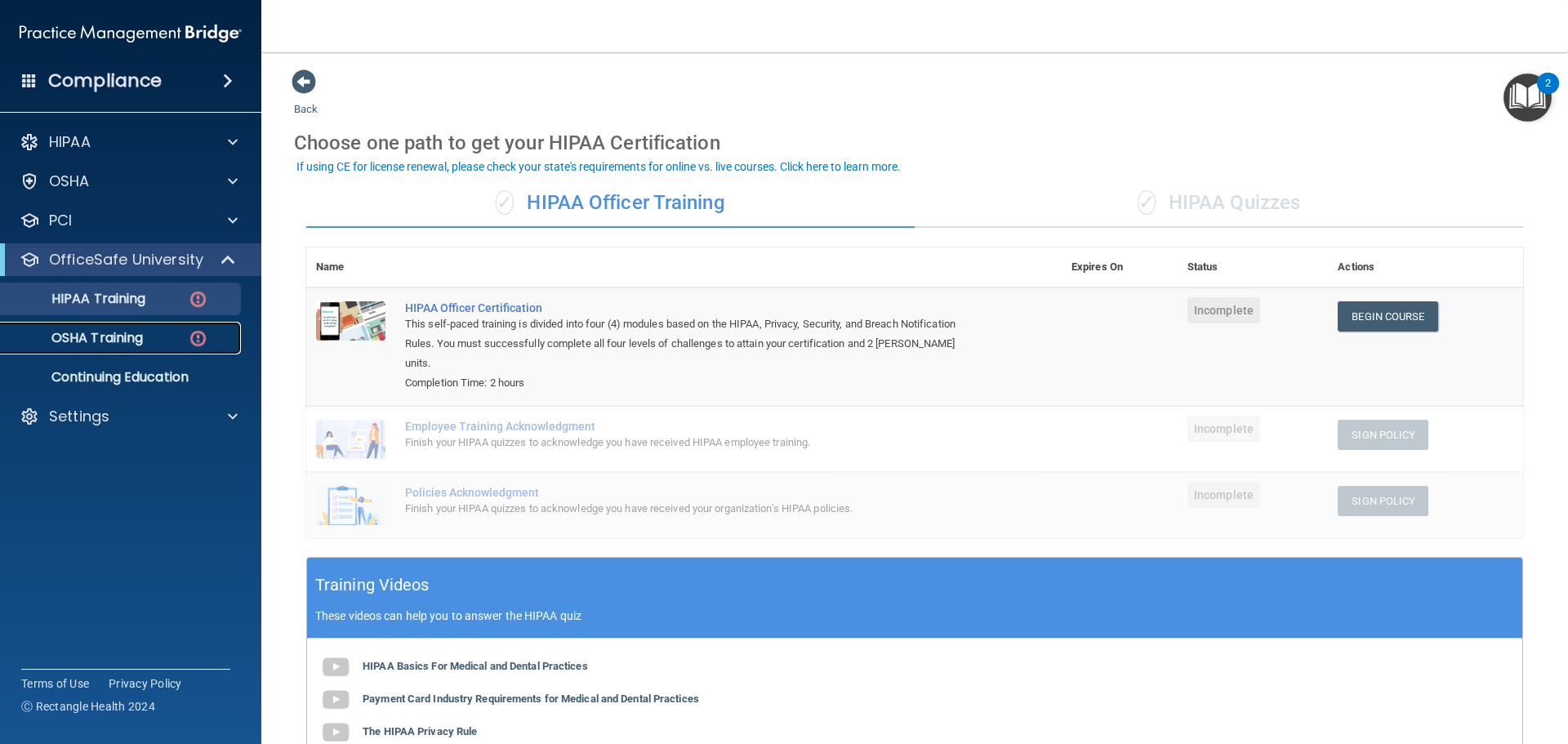
click at [152, 347] on link "OSHA Training" at bounding box center [112, 338] width 257 height 32
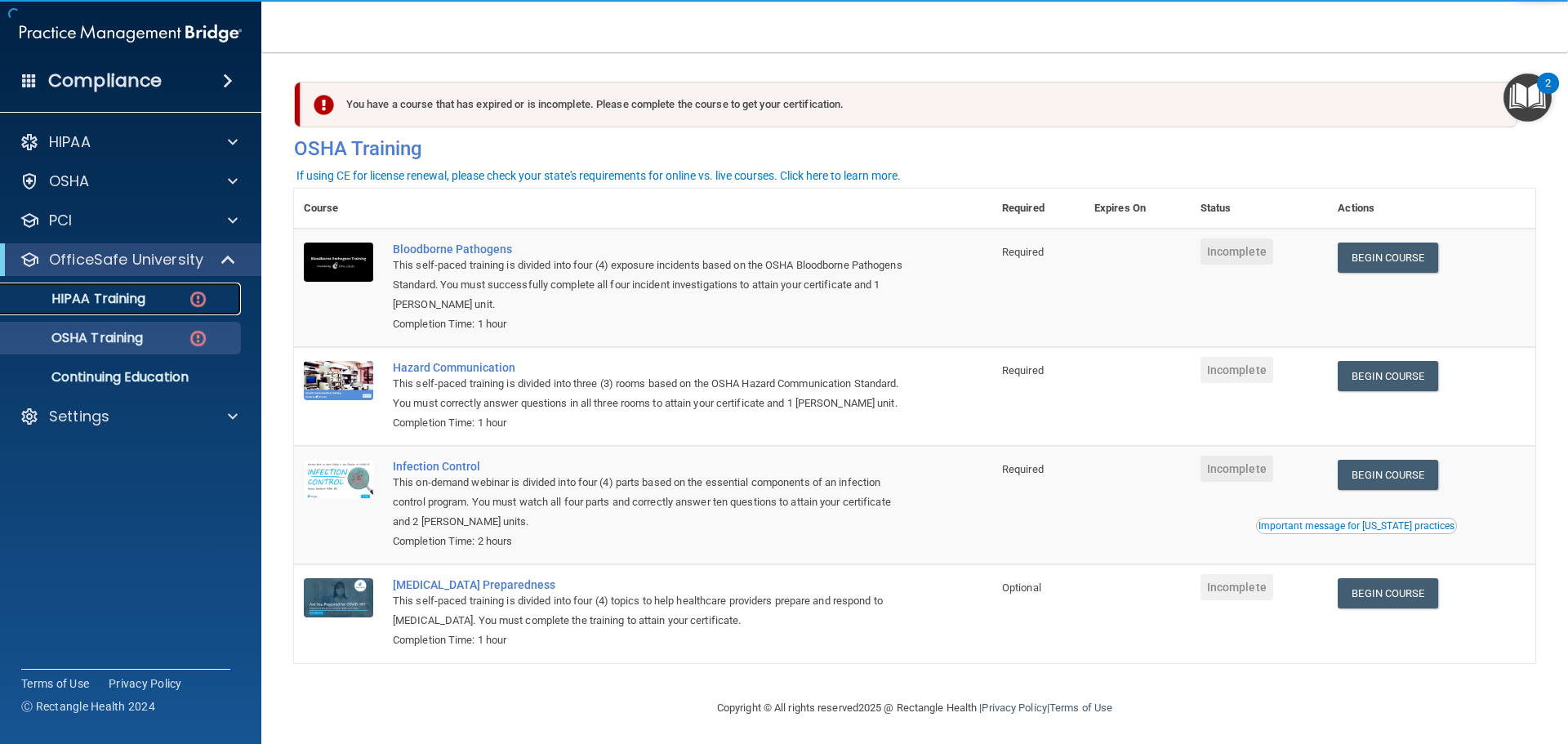
click at [157, 299] on div "HIPAA Training" at bounding box center [122, 298] width 223 height 16
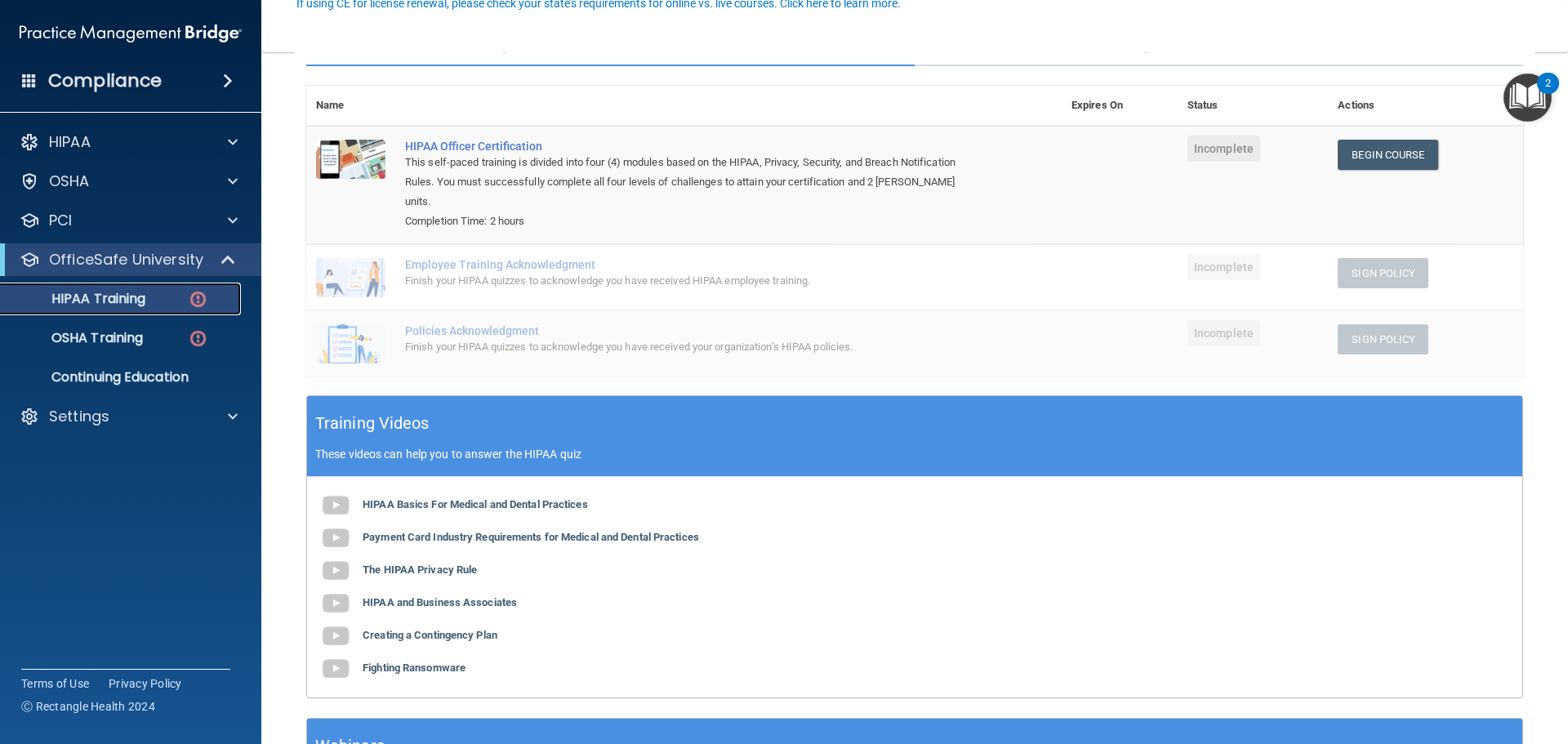
scroll to position [163, 0]
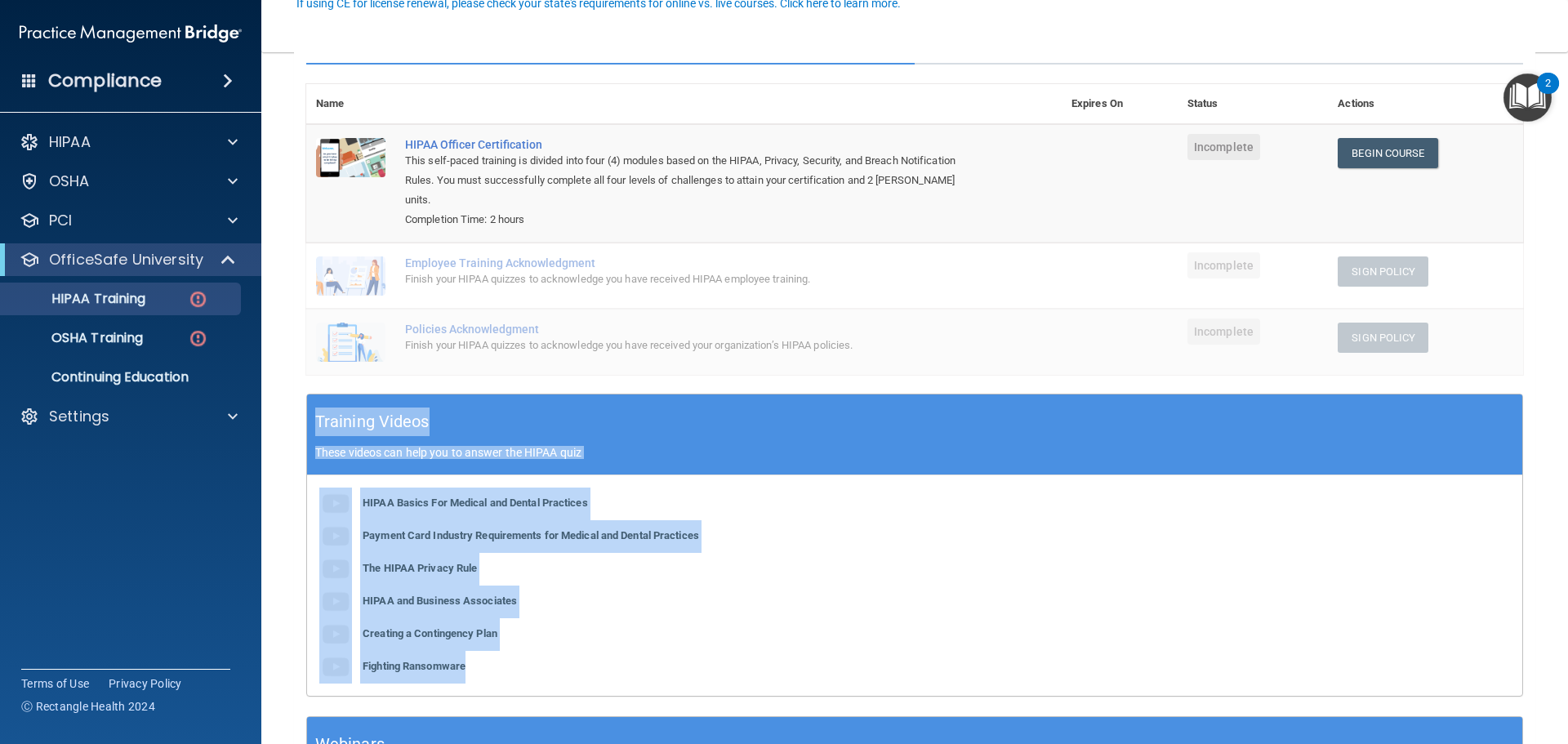
drag, startPoint x: 313, startPoint y: 403, endPoint x: 629, endPoint y: 654, distance: 403.6
click at [629, 654] on div "Training Videos These videos can help you to answer the HIPAA quiz HIPAA Basics…" at bounding box center [914, 545] width 1217 height 303
click at [628, 654] on div "HIPAA Basics For Medical and Dental Practices Payment Card Industry Requirement…" at bounding box center [914, 585] width 1215 height 220
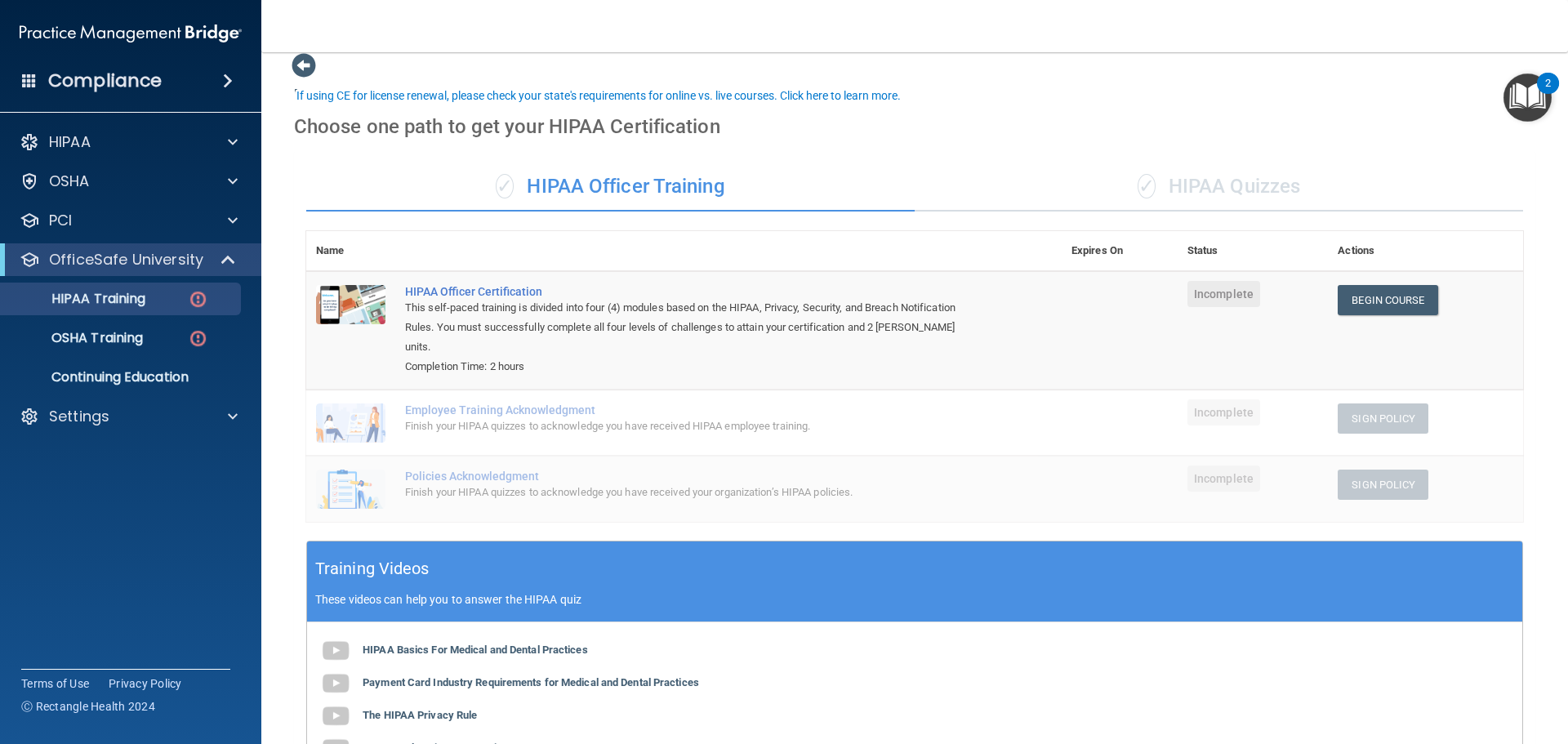
scroll to position [0, 0]
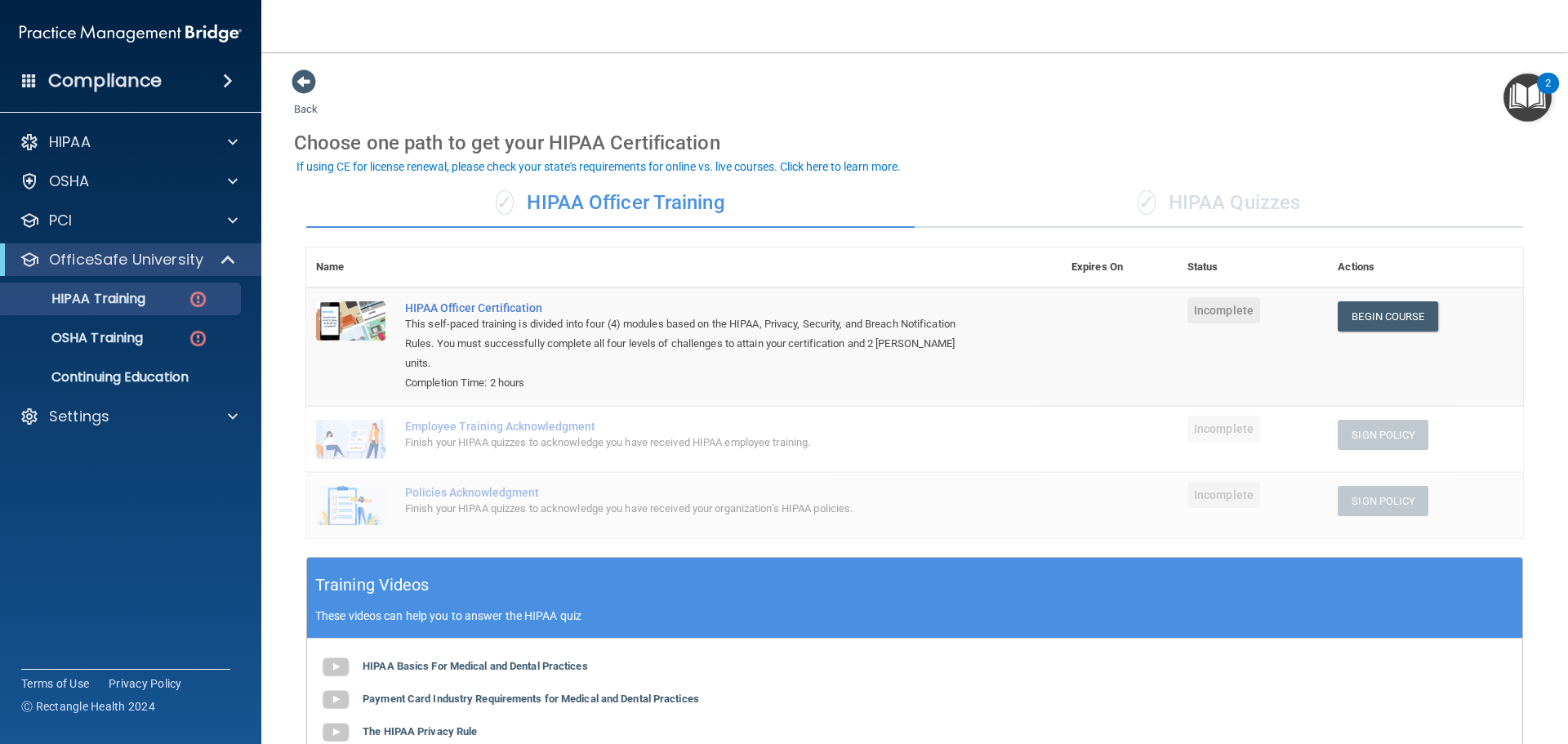
click at [1147, 202] on span "✓" at bounding box center [1147, 203] width 18 height 25
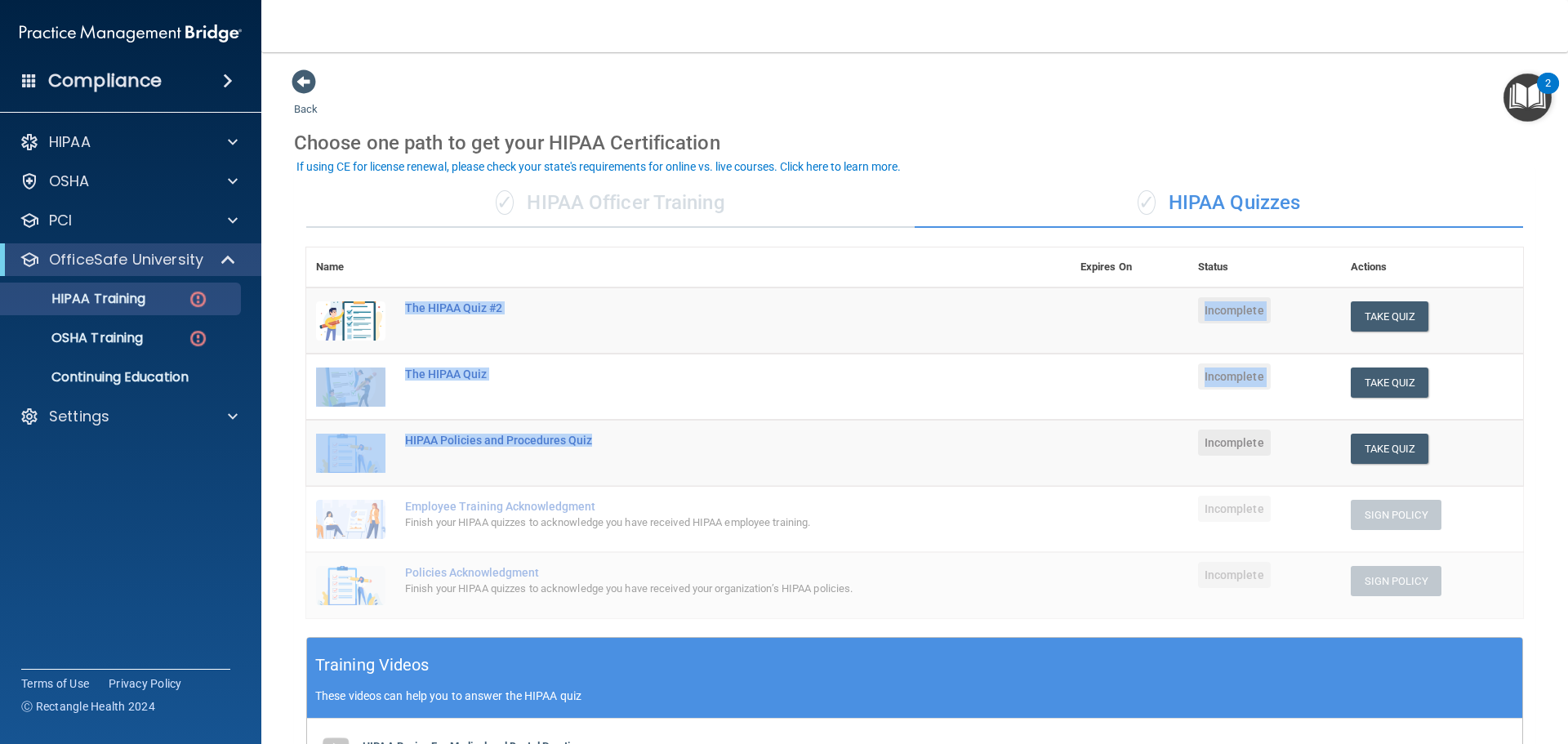
drag, startPoint x: 399, startPoint y: 311, endPoint x: 693, endPoint y: 453, distance: 326.5
click at [687, 452] on tbody "The HIPAA Quiz #2 Incomplete Take Quiz Download Certificate The HIPAA Quiz Inco…" at bounding box center [914, 452] width 1217 height 331
click at [700, 455] on td "HIPAA Policies and Procedures Quiz" at bounding box center [733, 452] width 676 height 66
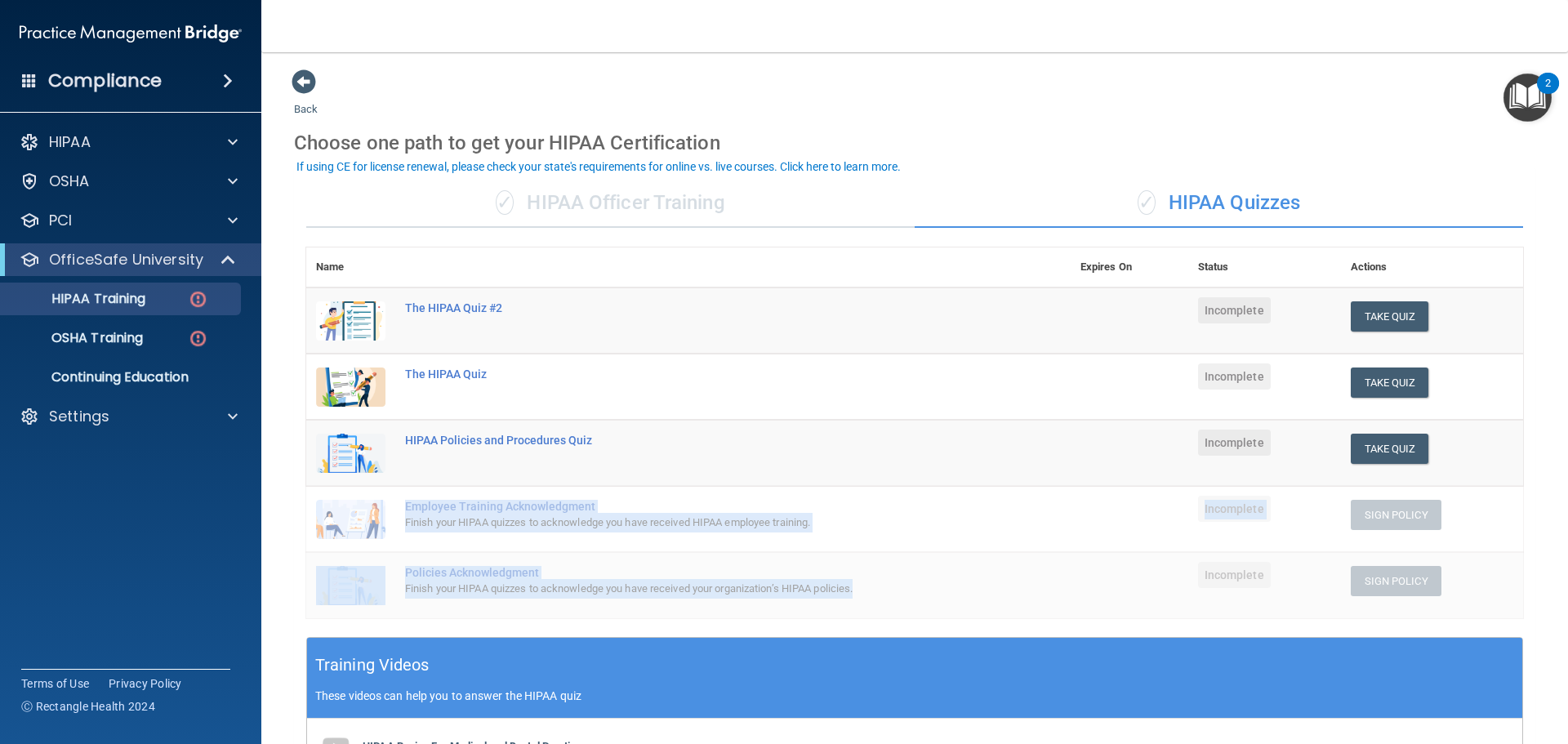
drag, startPoint x: 399, startPoint y: 503, endPoint x: 923, endPoint y: 601, distance: 533.1
click at [923, 601] on tbody "The HIPAA Quiz #2 Incomplete Take Quiz Download Certificate The HIPAA Quiz Inco…" at bounding box center [914, 452] width 1217 height 331
click at [926, 606] on td "Policies Acknowledgment Finish your HIPAA quizzes to acknowledge you have recei…" at bounding box center [733, 584] width 676 height 66
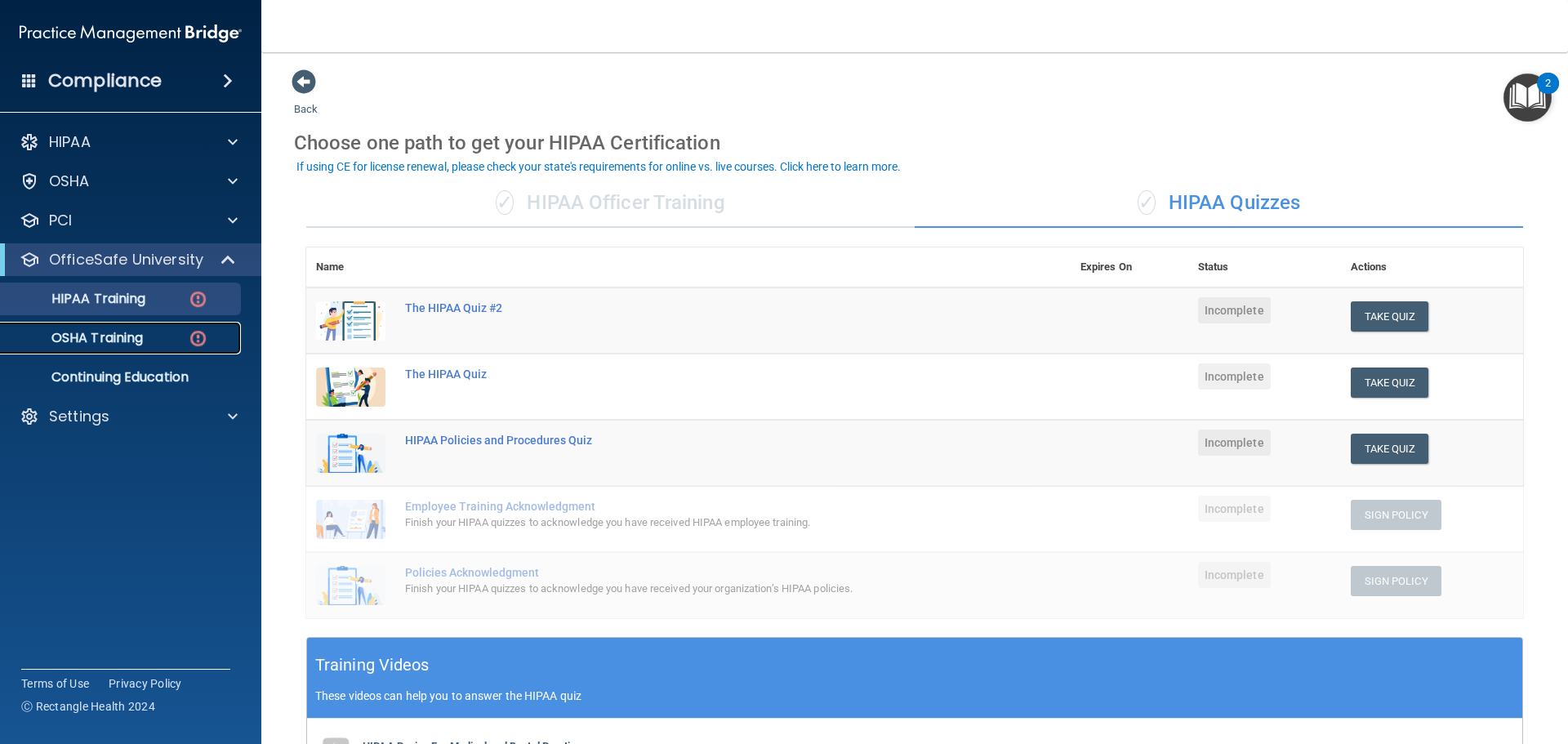
click at [153, 332] on div "OSHA Training" at bounding box center [122, 337] width 223 height 16
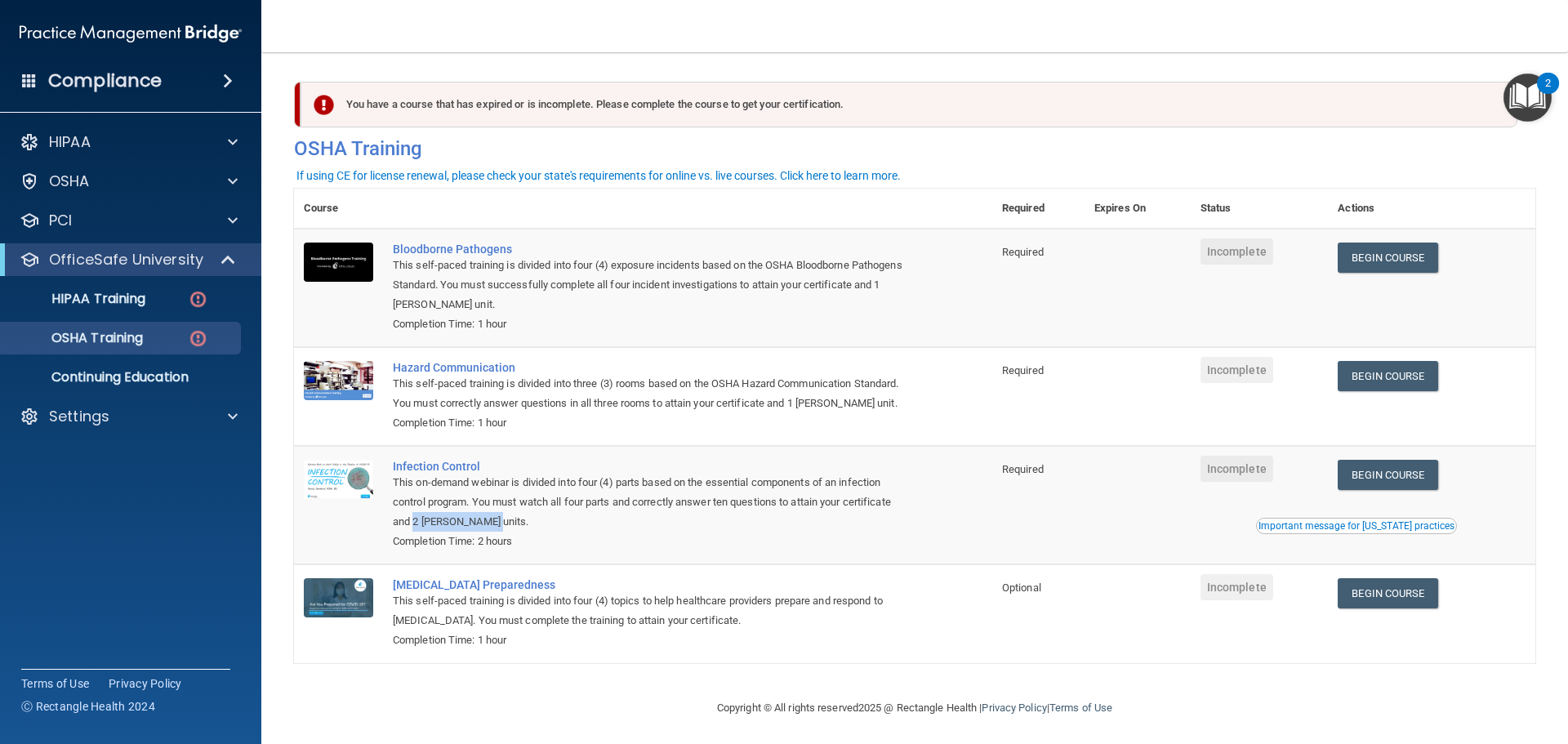
drag, startPoint x: 507, startPoint y: 541, endPoint x: 415, endPoint y: 551, distance: 92.5
click at [415, 532] on div "This on-demand webinar is divided into four (4) parts based on the essential co…" at bounding box center [651, 502] width 518 height 59
click at [146, 370] on p "Continuing Education" at bounding box center [122, 376] width 223 height 16
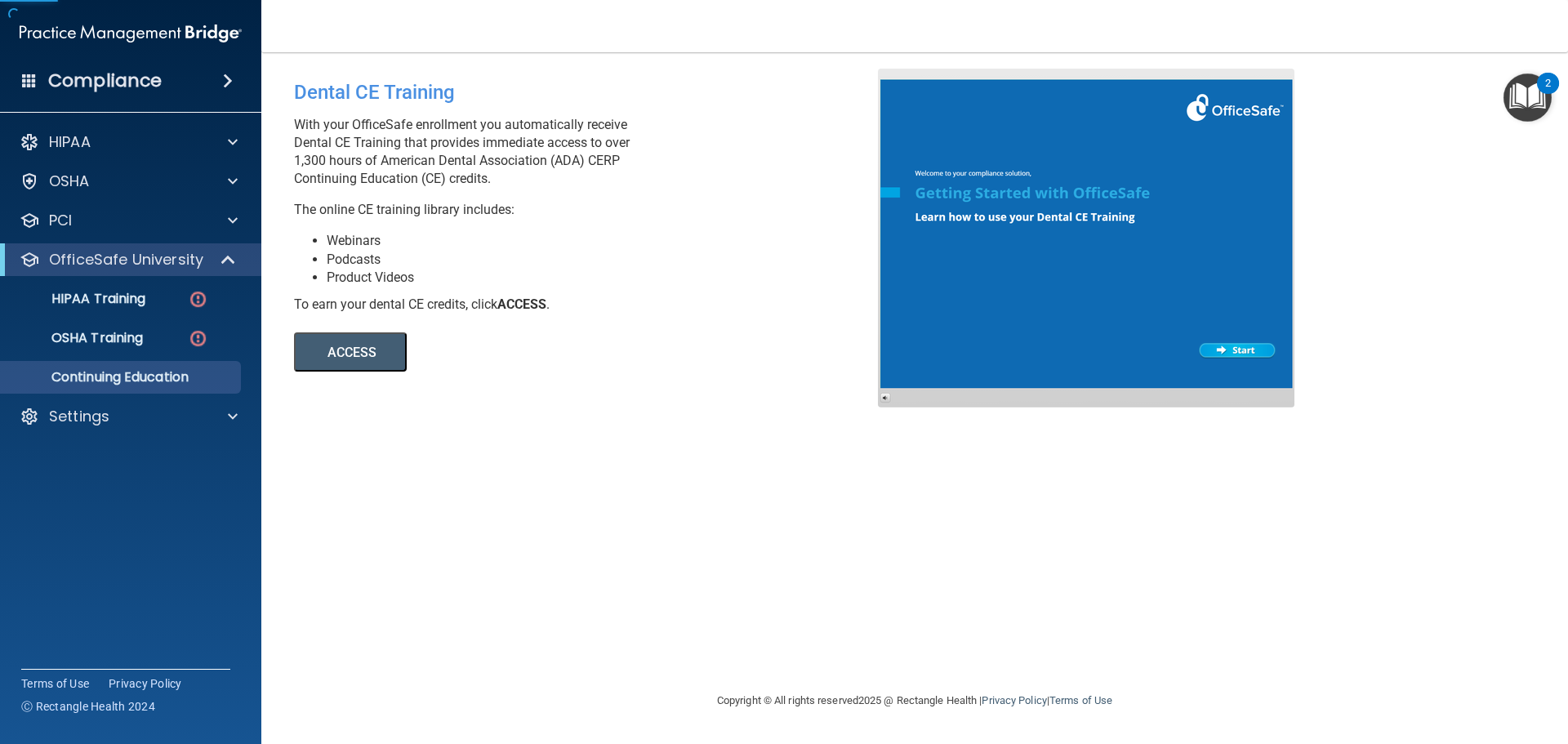
click at [377, 338] on button "ACCESS" at bounding box center [350, 352] width 112 height 39
click at [203, 178] on div "OSHA" at bounding box center [109, 181] width 203 height 20
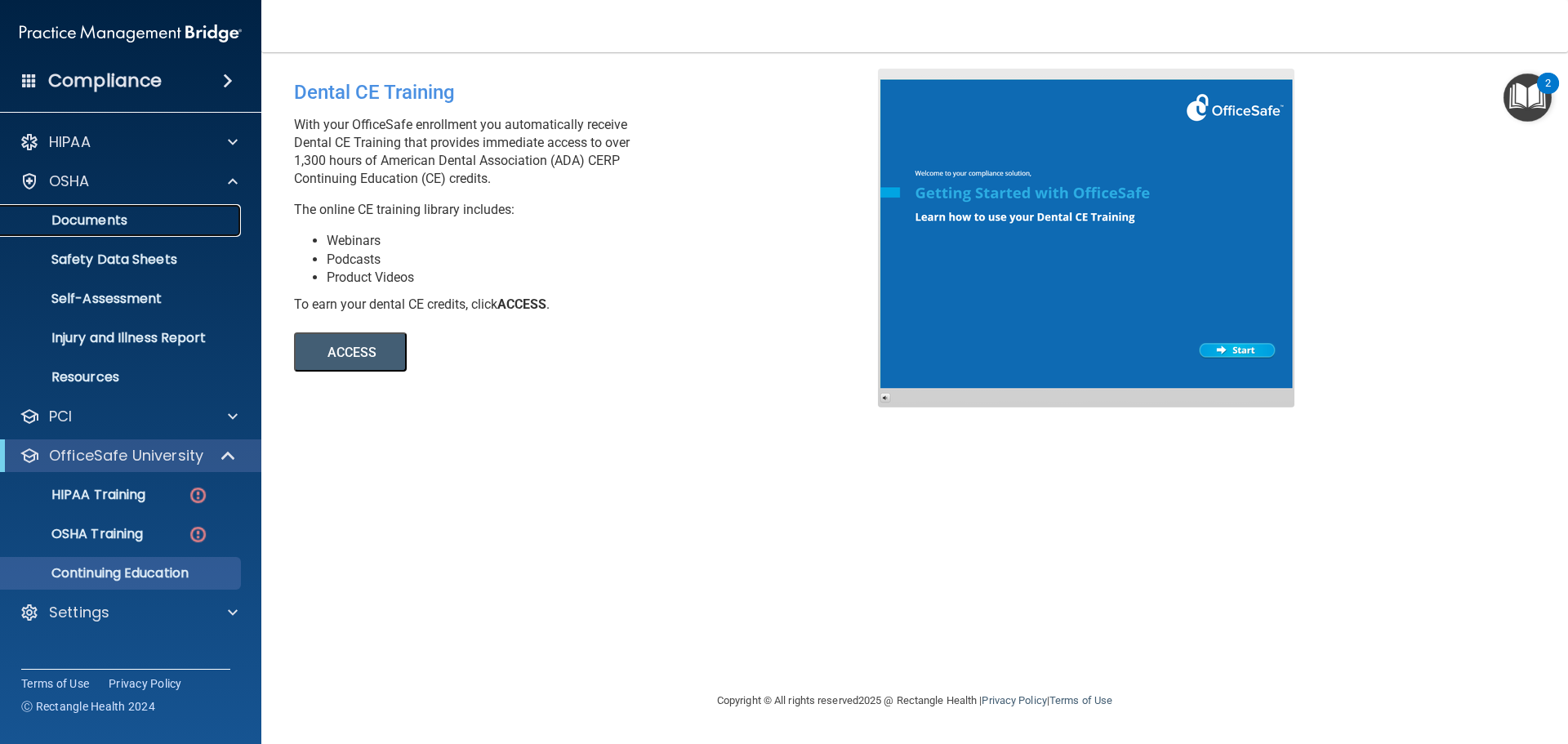
click at [113, 226] on p "Documents" at bounding box center [122, 220] width 223 height 16
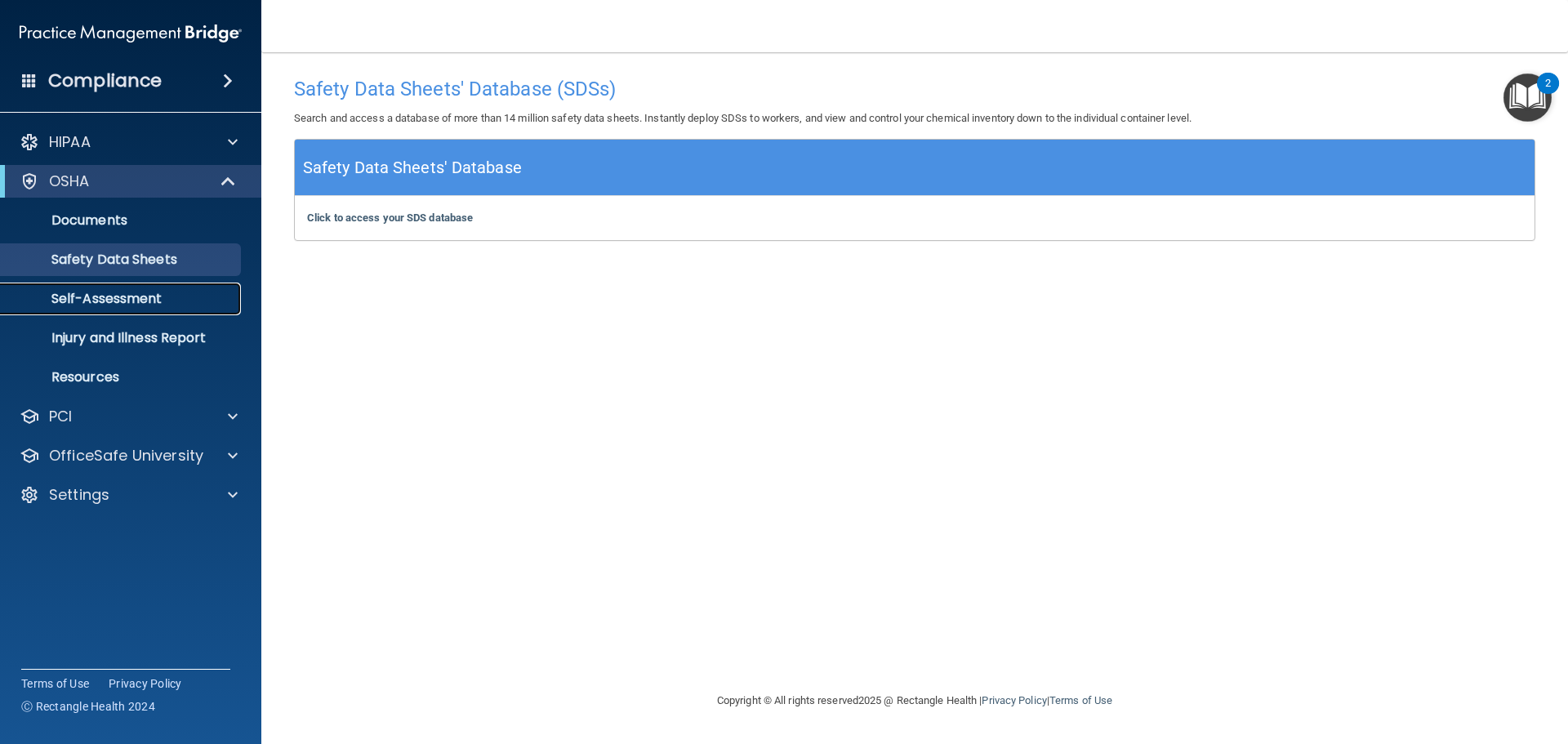
click at [187, 293] on p "Self-Assessment" at bounding box center [122, 298] width 223 height 16
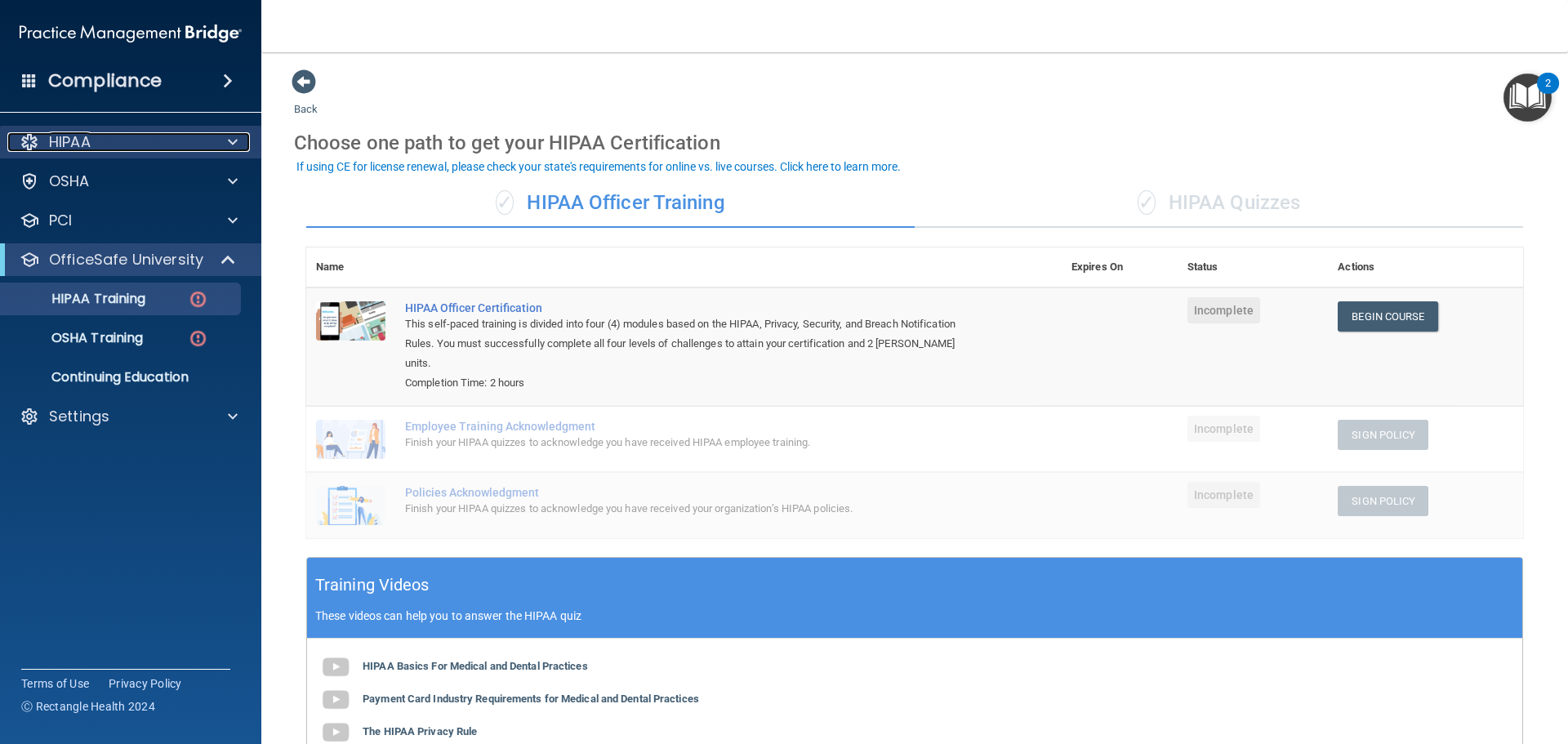
click at [83, 141] on p "HIPAA" at bounding box center [70, 142] width 42 height 20
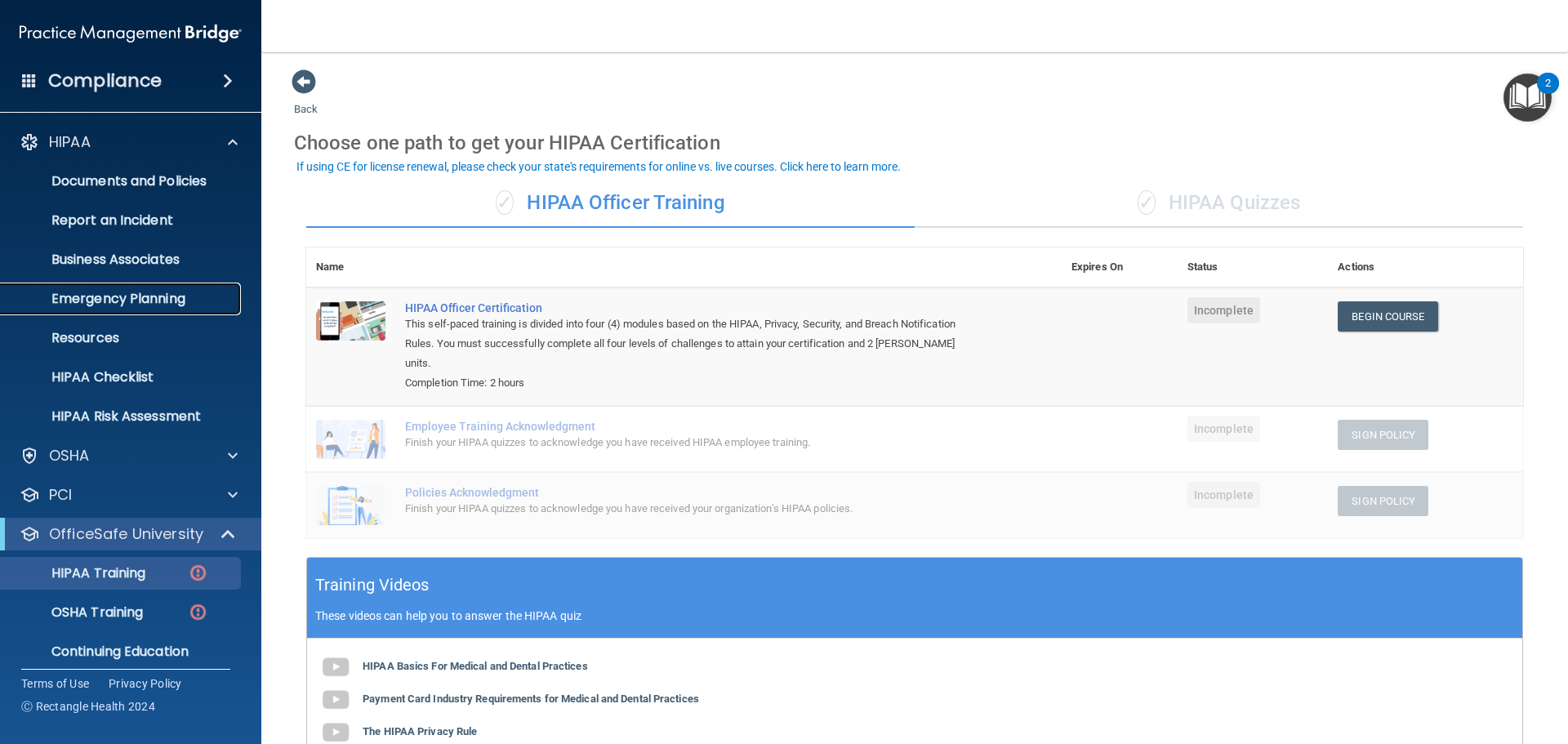
click at [141, 294] on p "Emergency Planning" at bounding box center [122, 298] width 223 height 16
